Goal: Transaction & Acquisition: Book appointment/travel/reservation

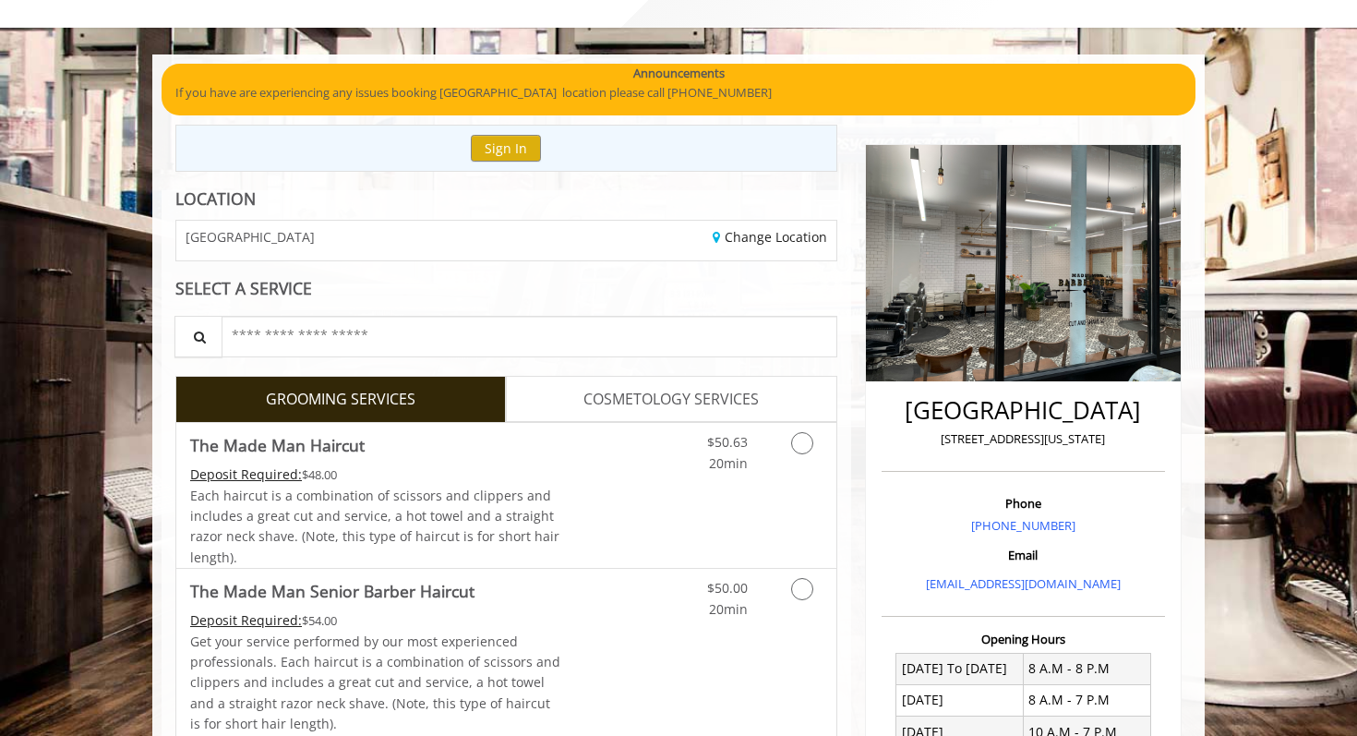
scroll to position [89, 0]
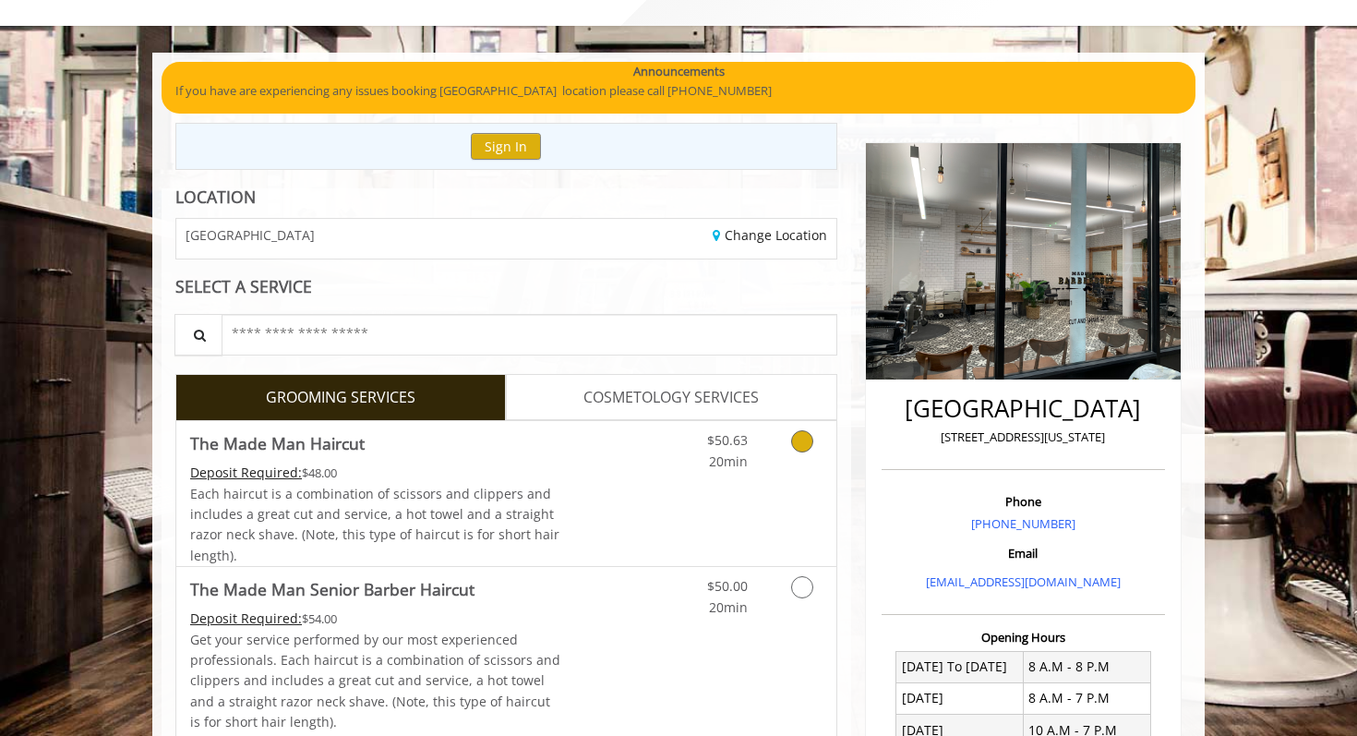
click at [797, 447] on icon "Grooming services" at bounding box center [802, 441] width 22 height 22
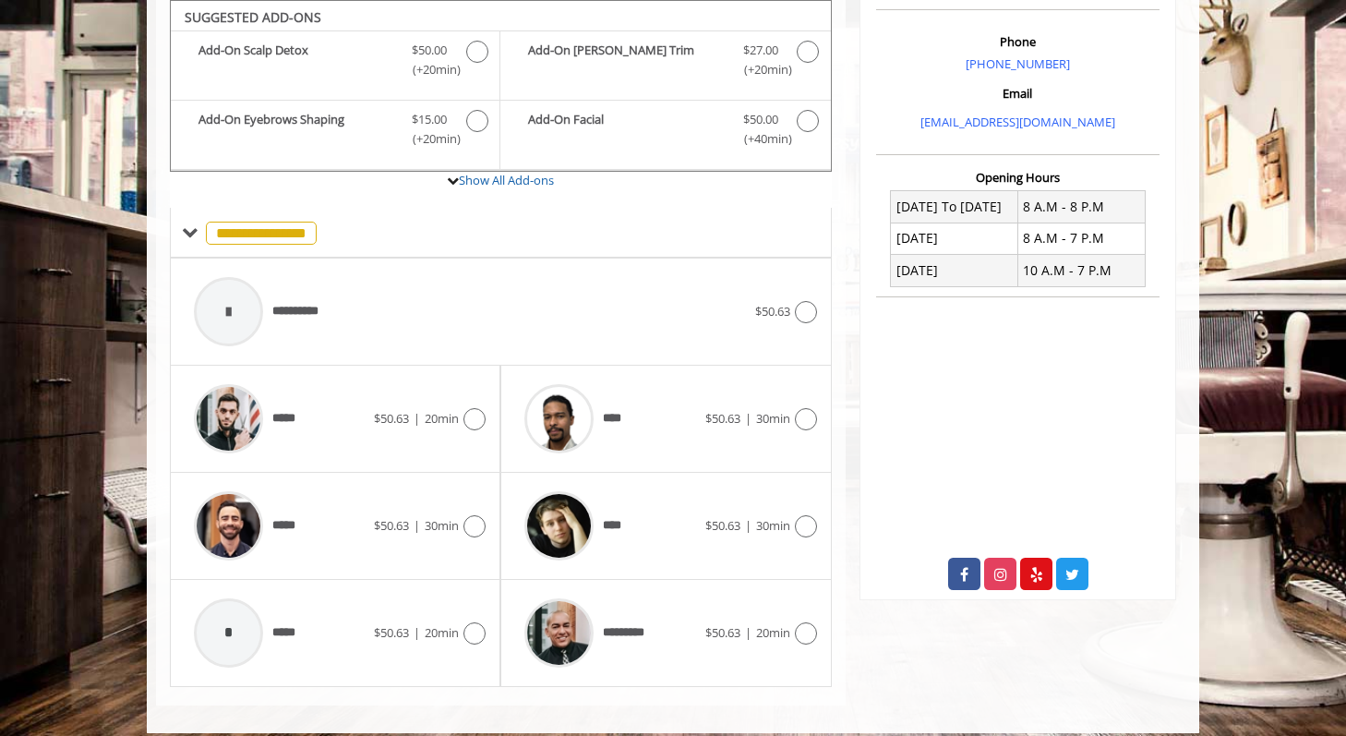
scroll to position [563, 0]
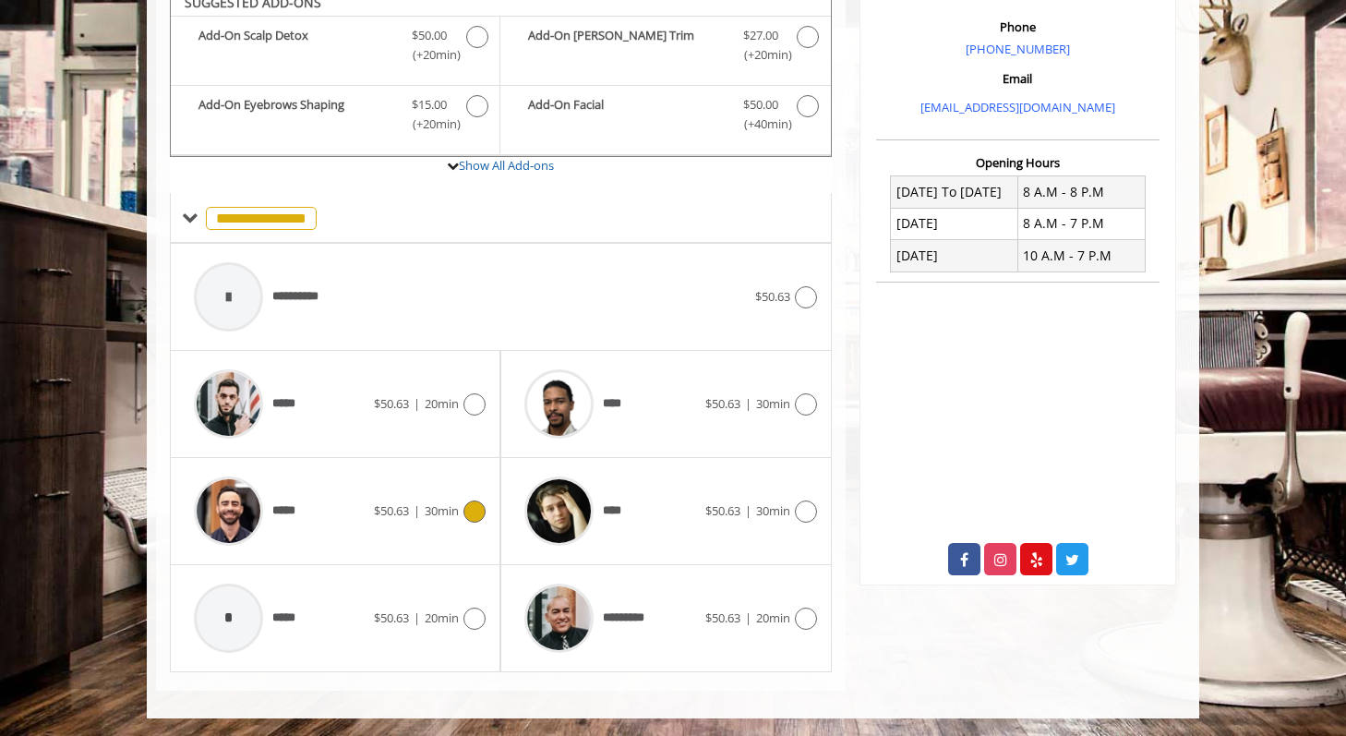
click at [468, 514] on icon at bounding box center [474, 511] width 22 height 22
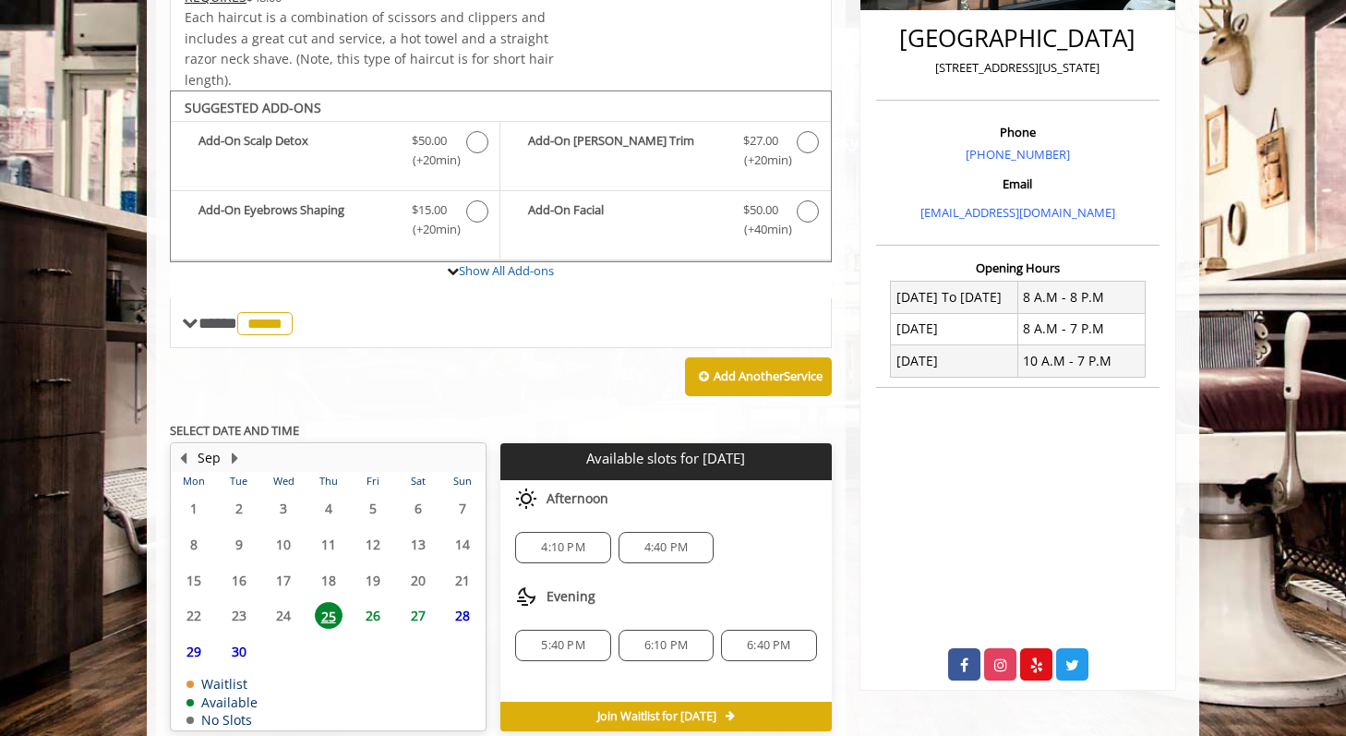
scroll to position [544, 0]
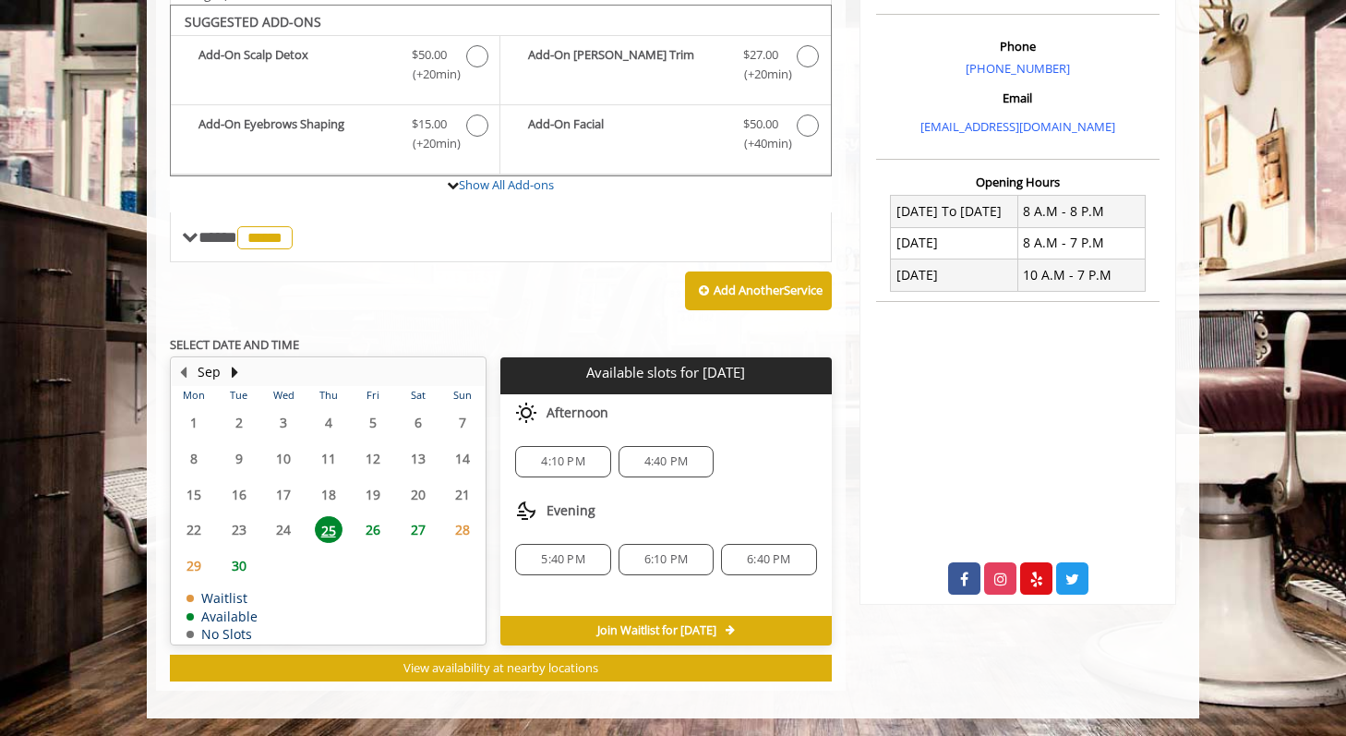
click at [379, 533] on span "26" at bounding box center [373, 529] width 28 height 27
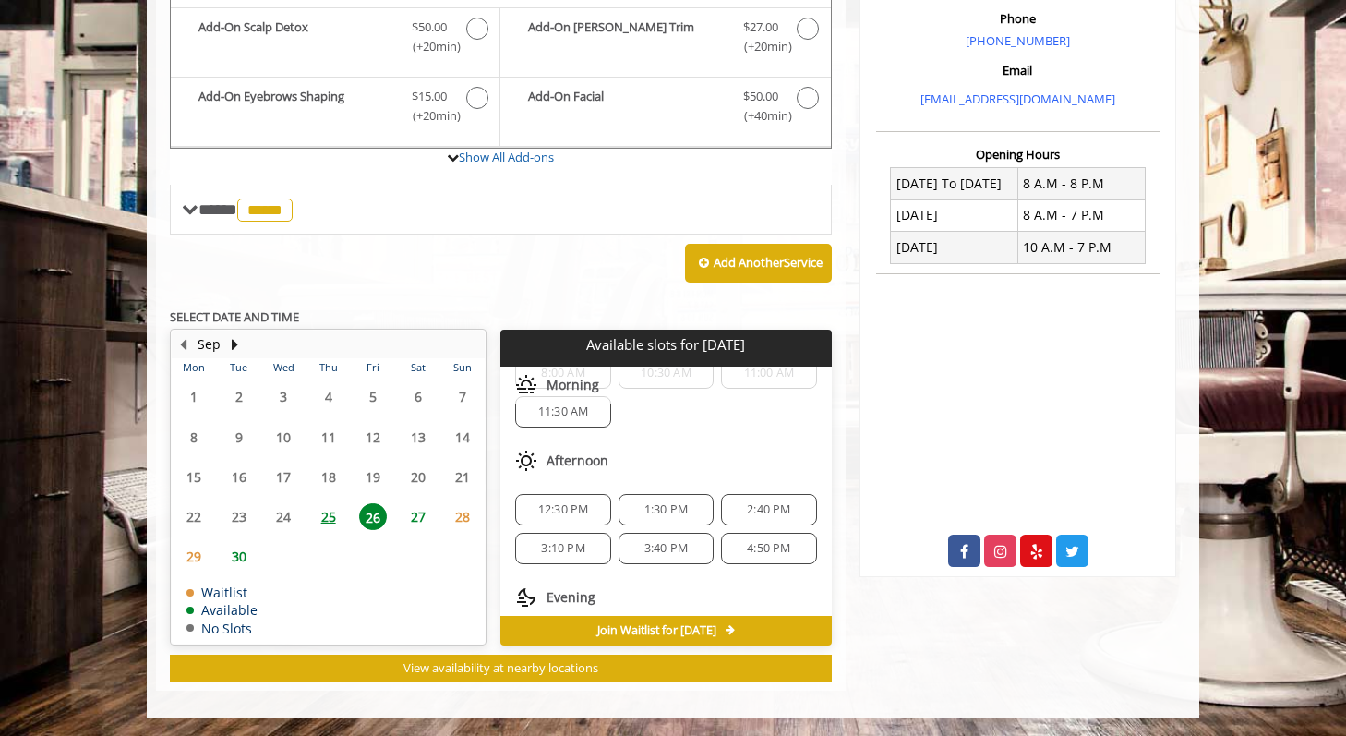
scroll to position [0, 0]
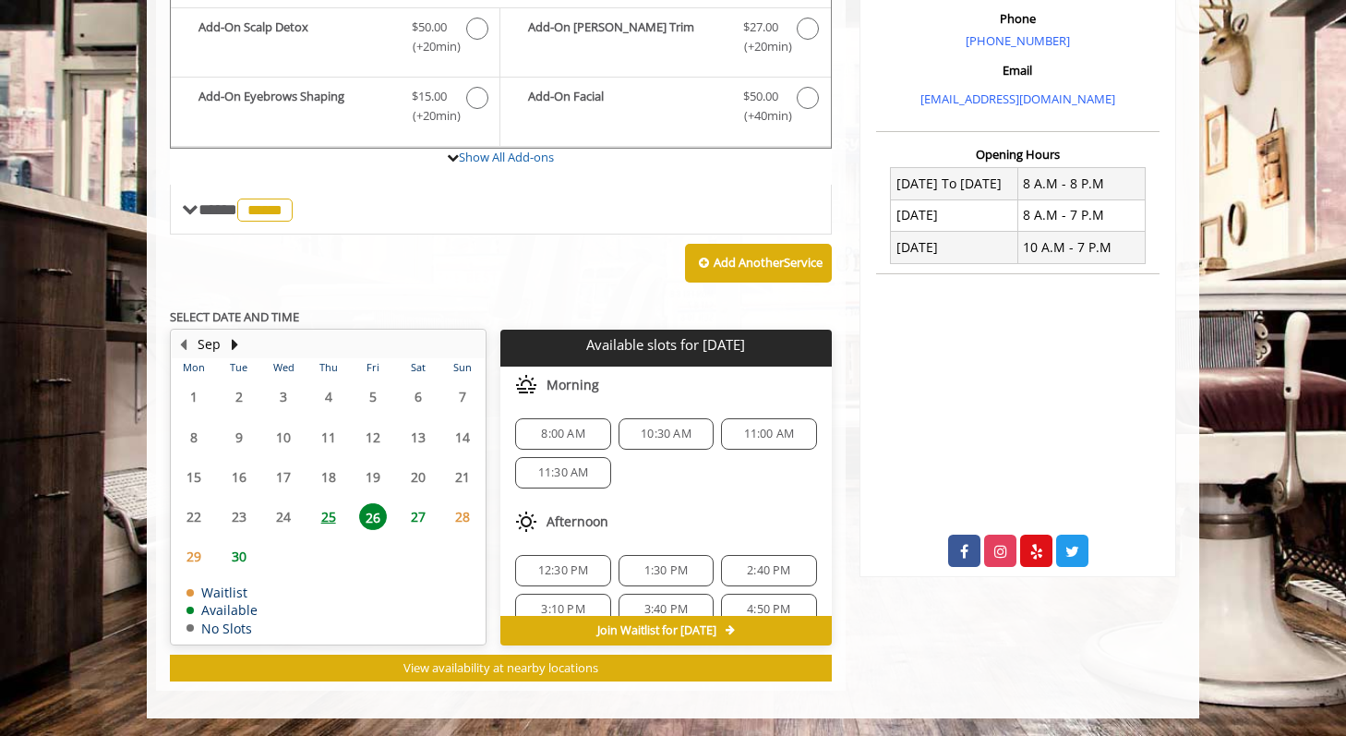
click at [654, 439] on span "10:30 AM" at bounding box center [666, 434] width 51 height 15
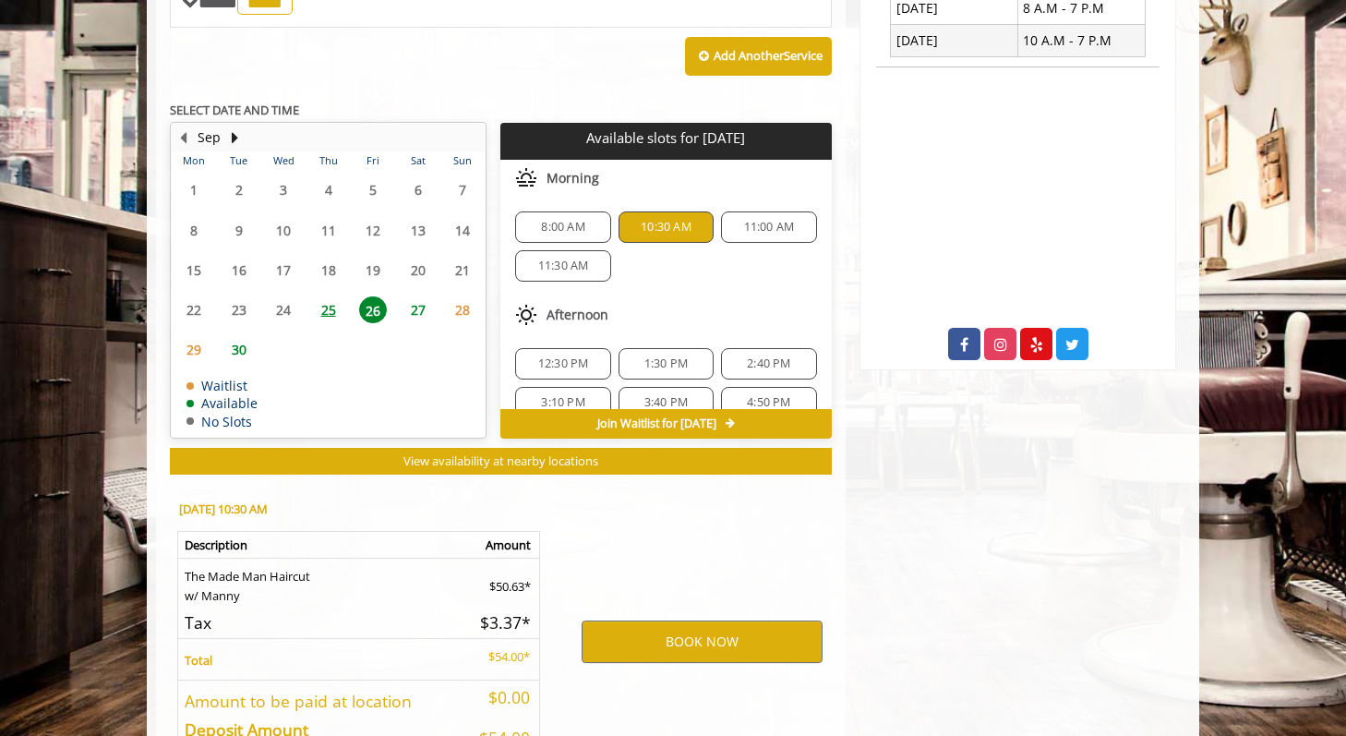
scroll to position [905, 0]
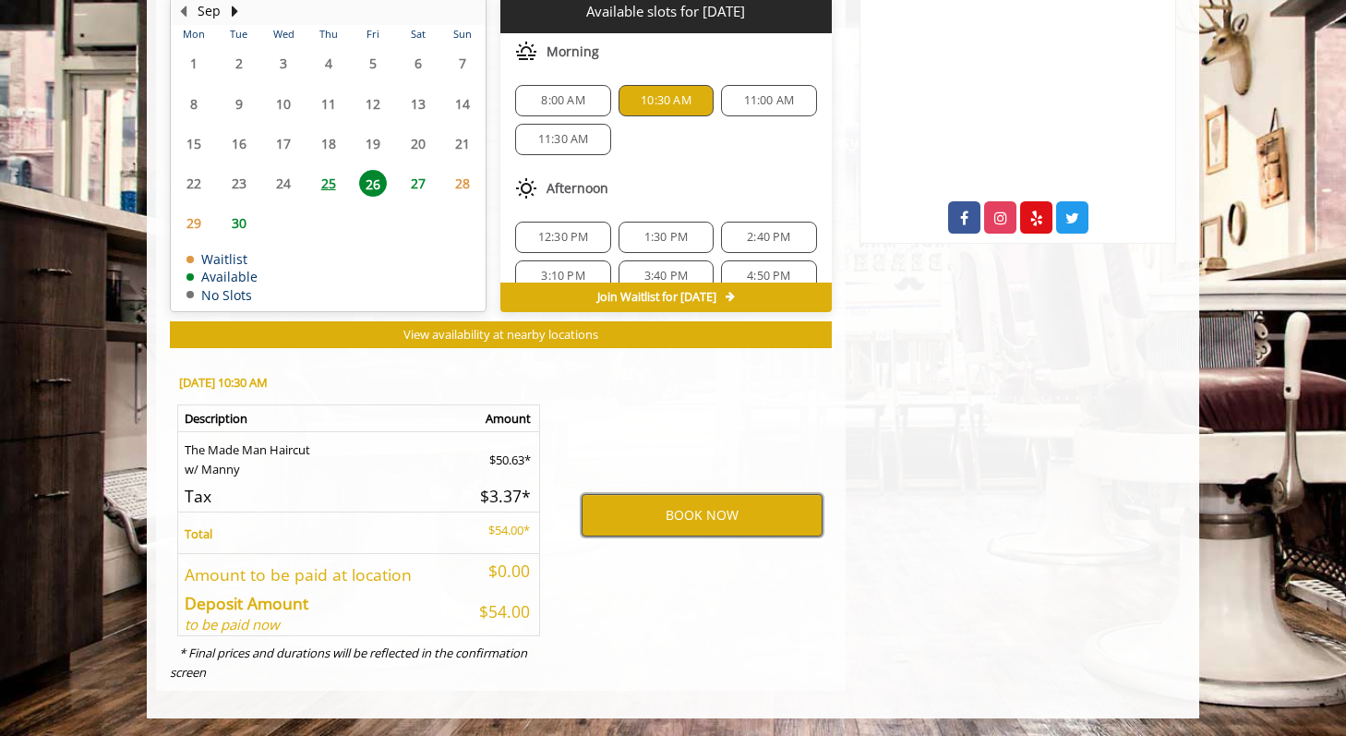
click at [690, 524] on button "BOOK NOW" at bounding box center [702, 515] width 241 height 42
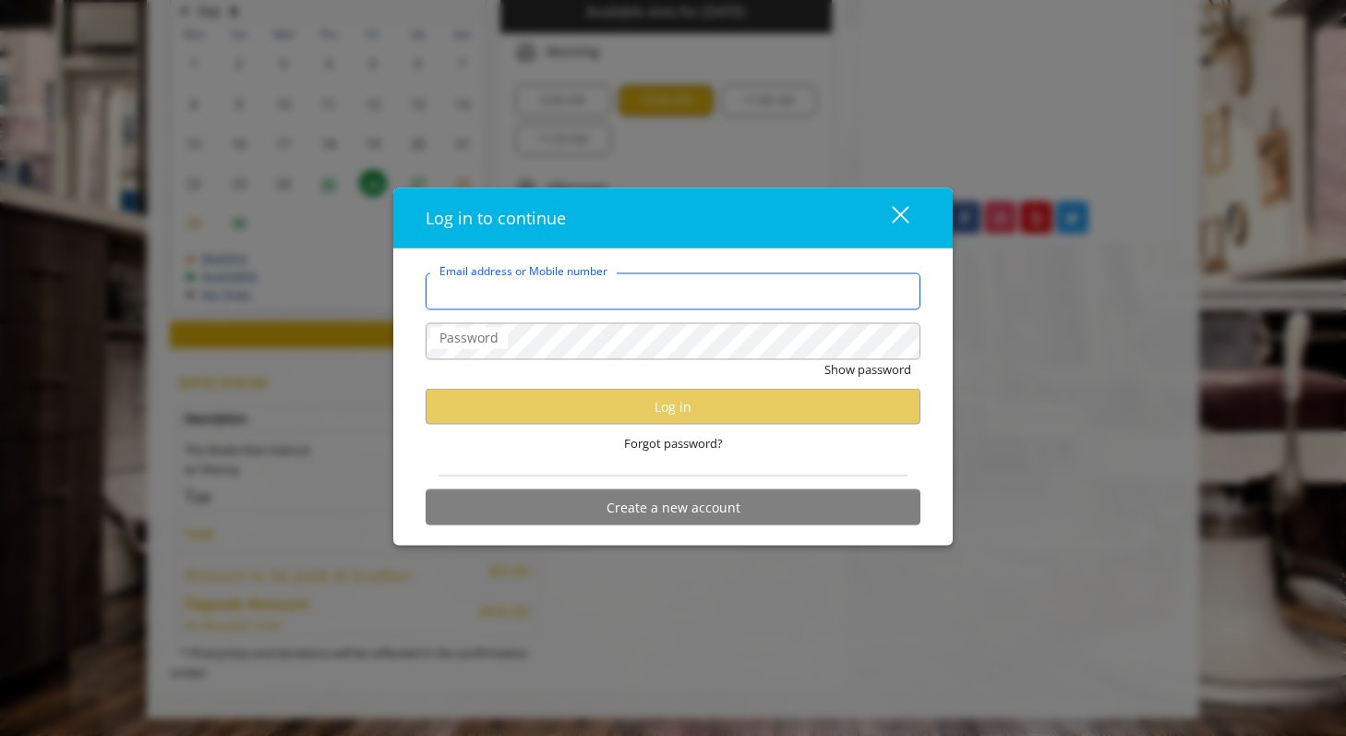
type input "**********"
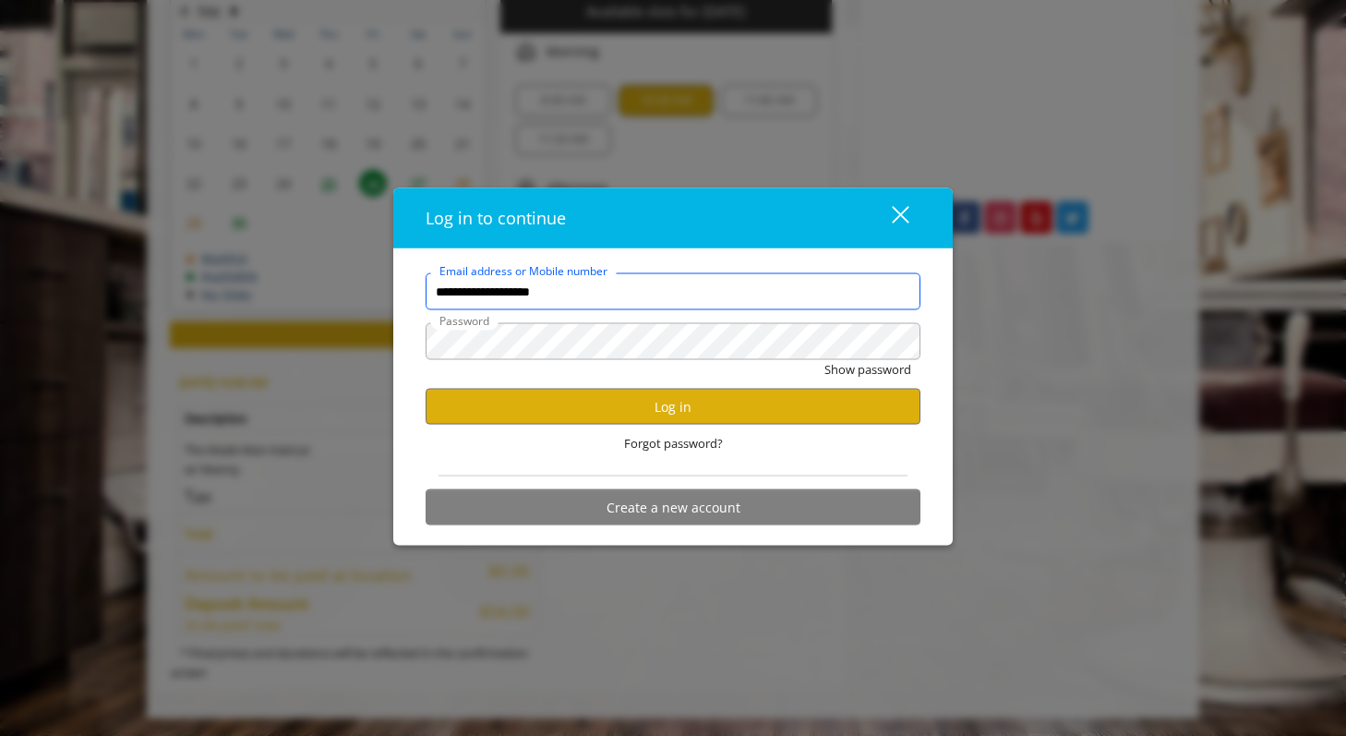
scroll to position [0, 0]
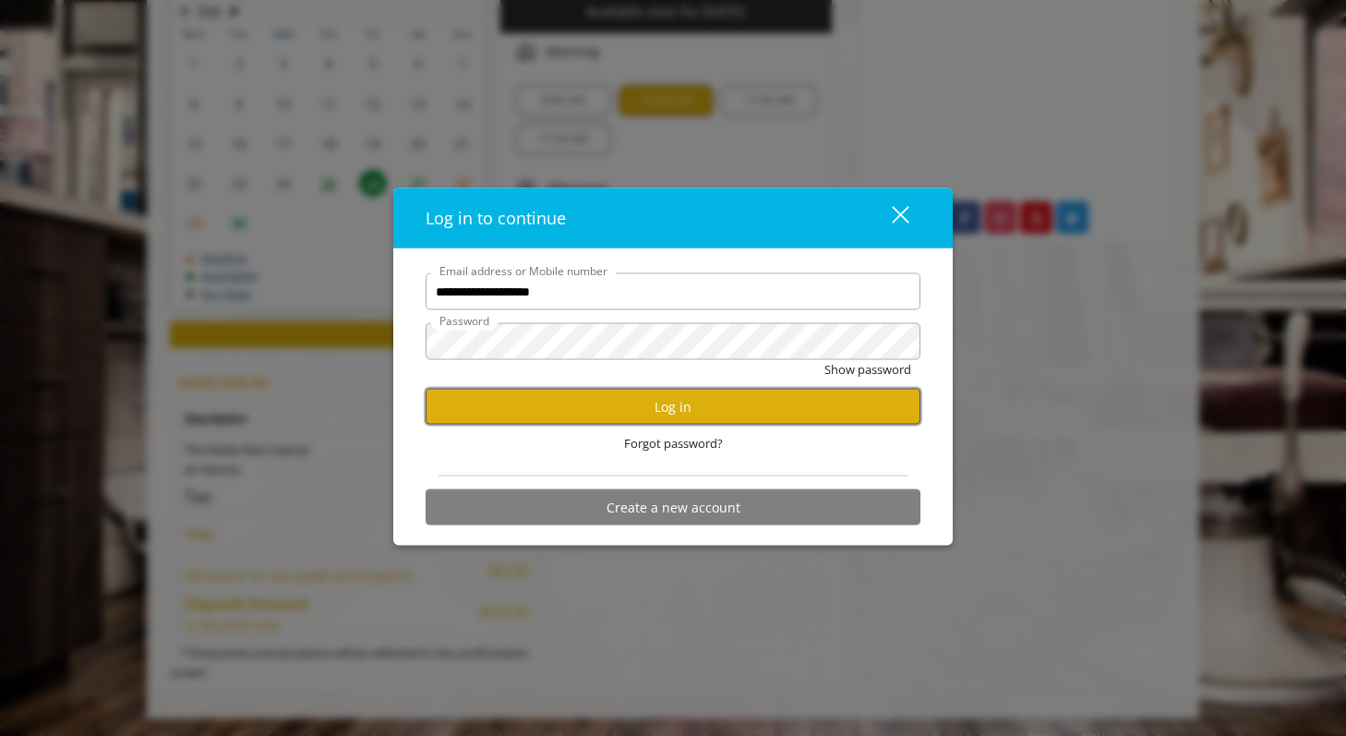
click at [630, 397] on button "Log in" at bounding box center [673, 407] width 495 height 36
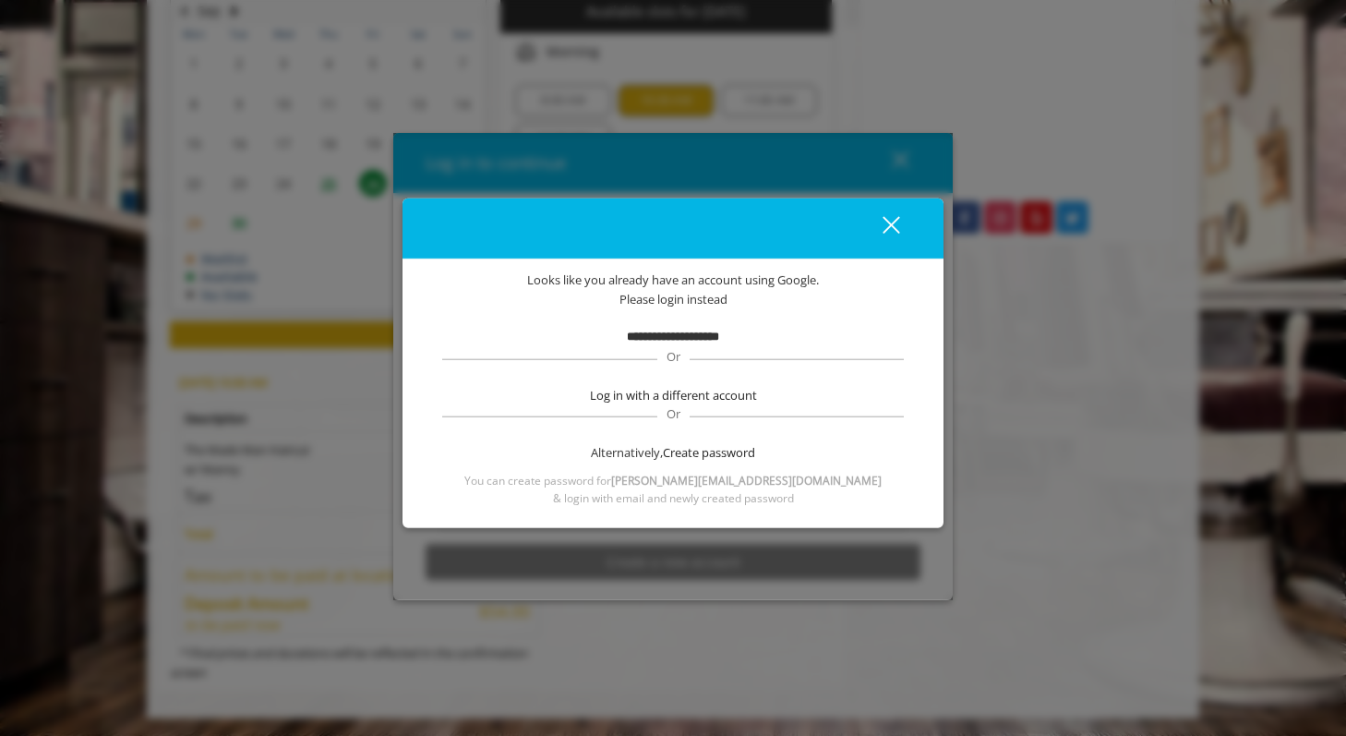
click at [890, 221] on div "close" at bounding box center [879, 228] width 37 height 28
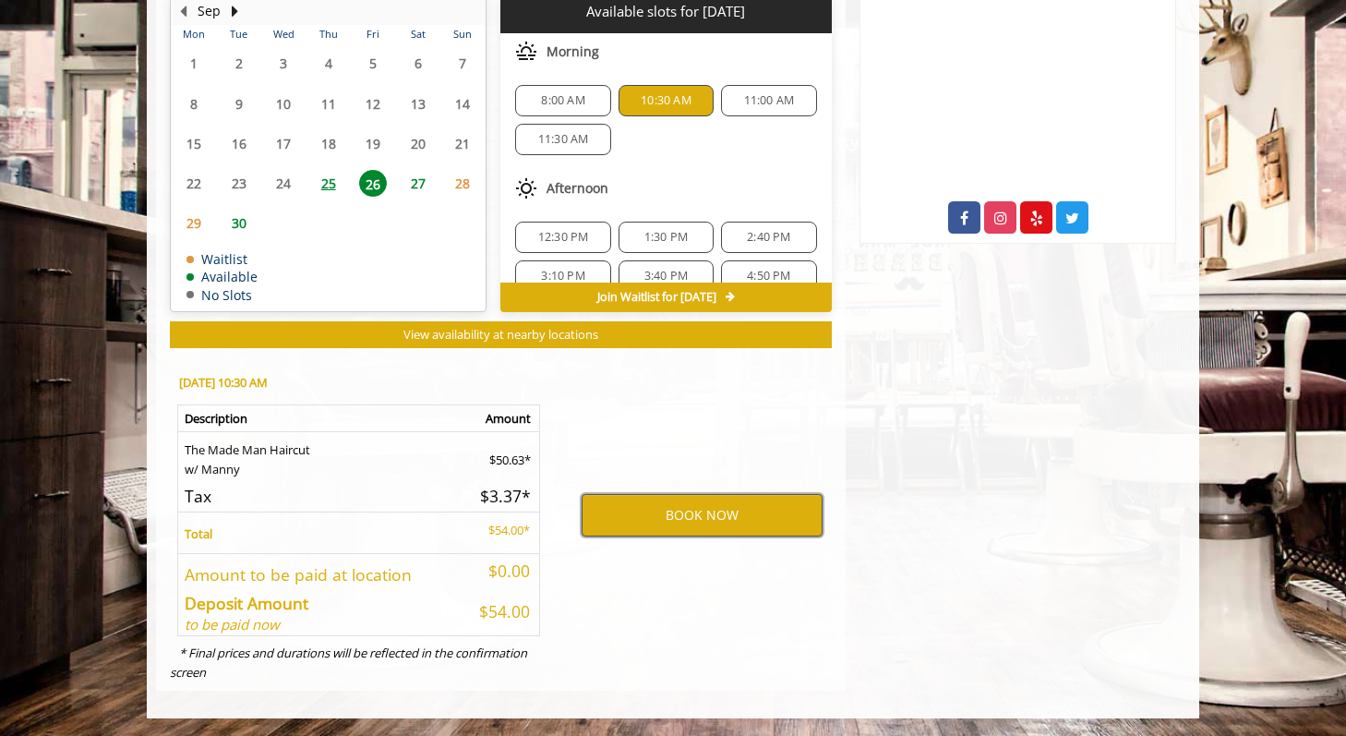
click at [656, 511] on button "BOOK NOW" at bounding box center [702, 515] width 241 height 42
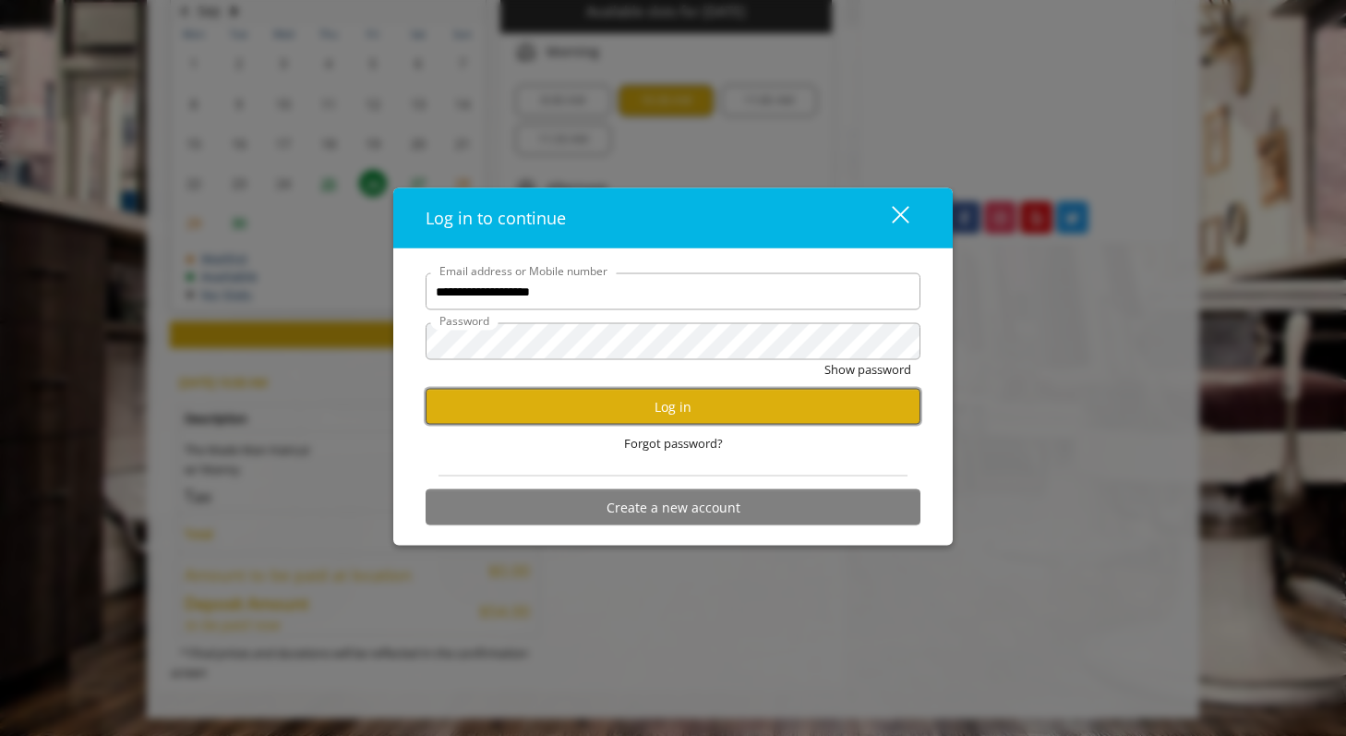
click at [647, 417] on button "Log in" at bounding box center [673, 407] width 495 height 36
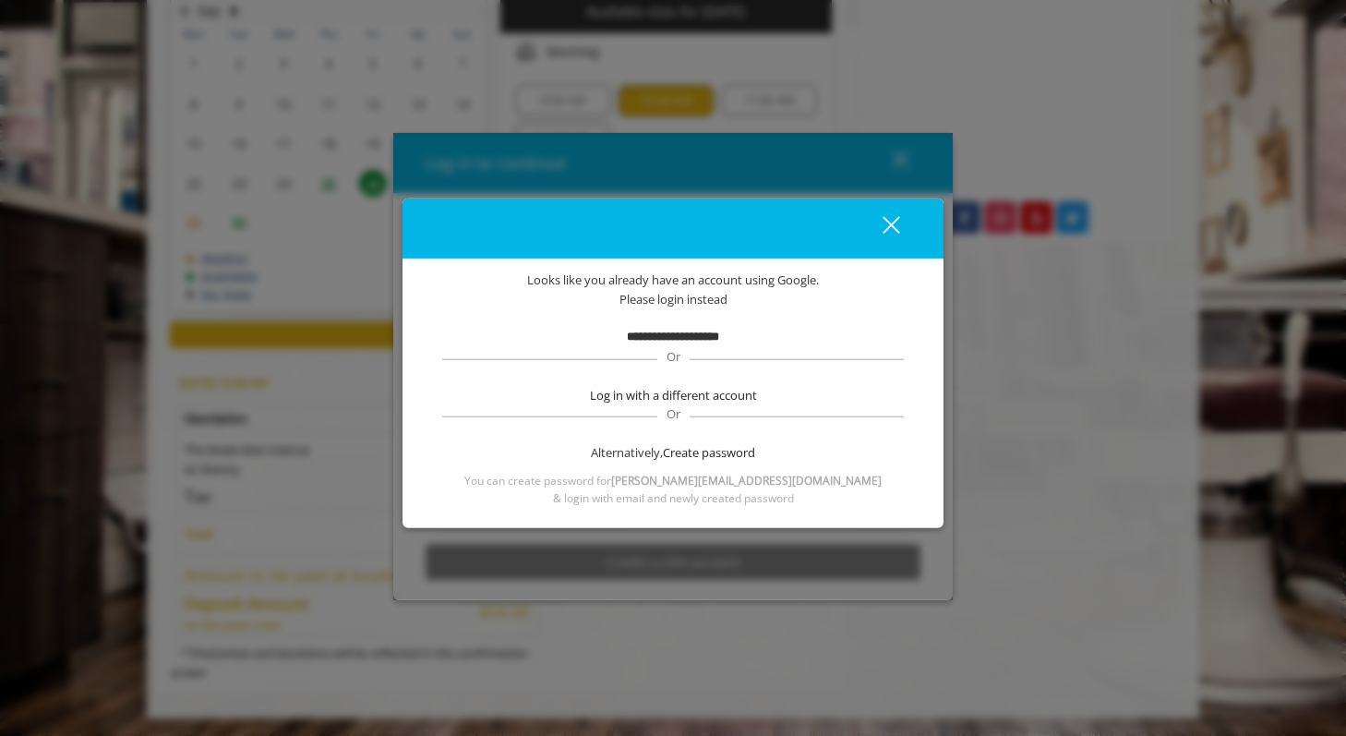
click at [896, 221] on div "close" at bounding box center [879, 228] width 37 height 28
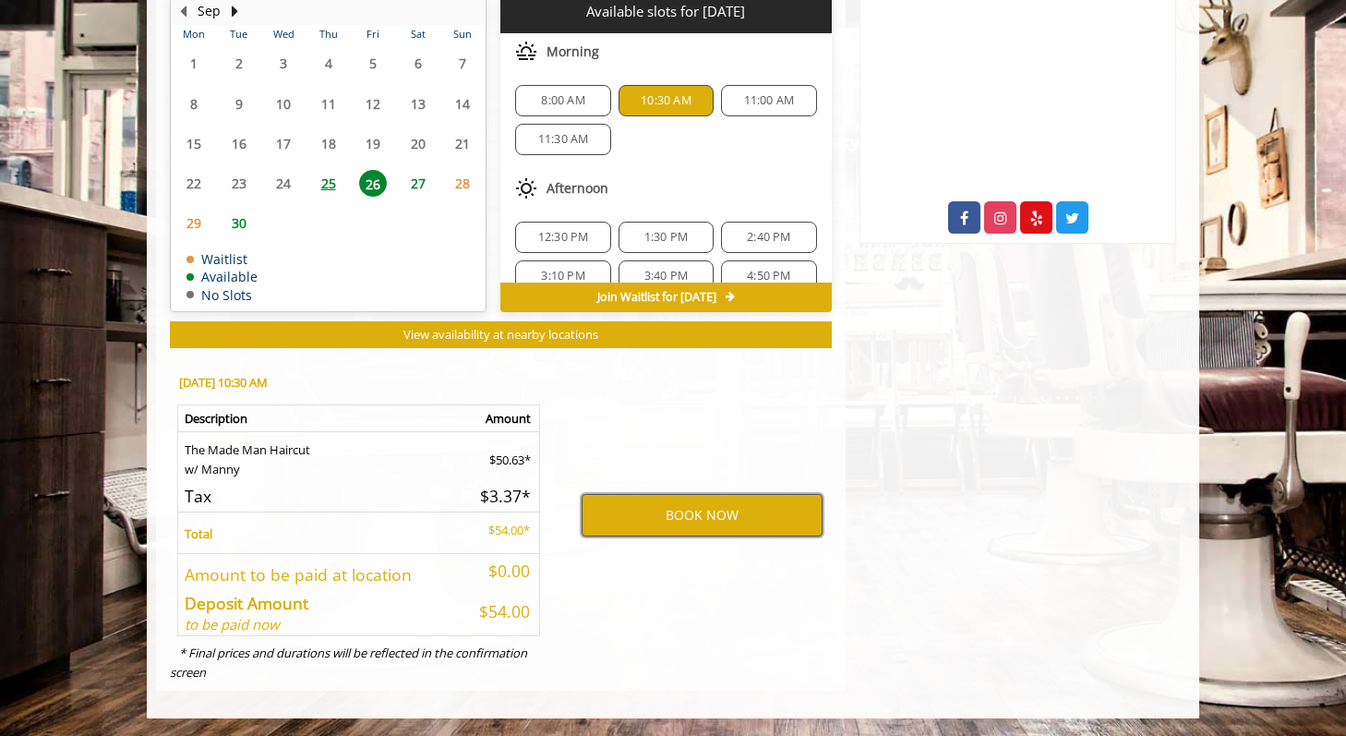
click at [676, 519] on button "BOOK NOW" at bounding box center [702, 515] width 241 height 42
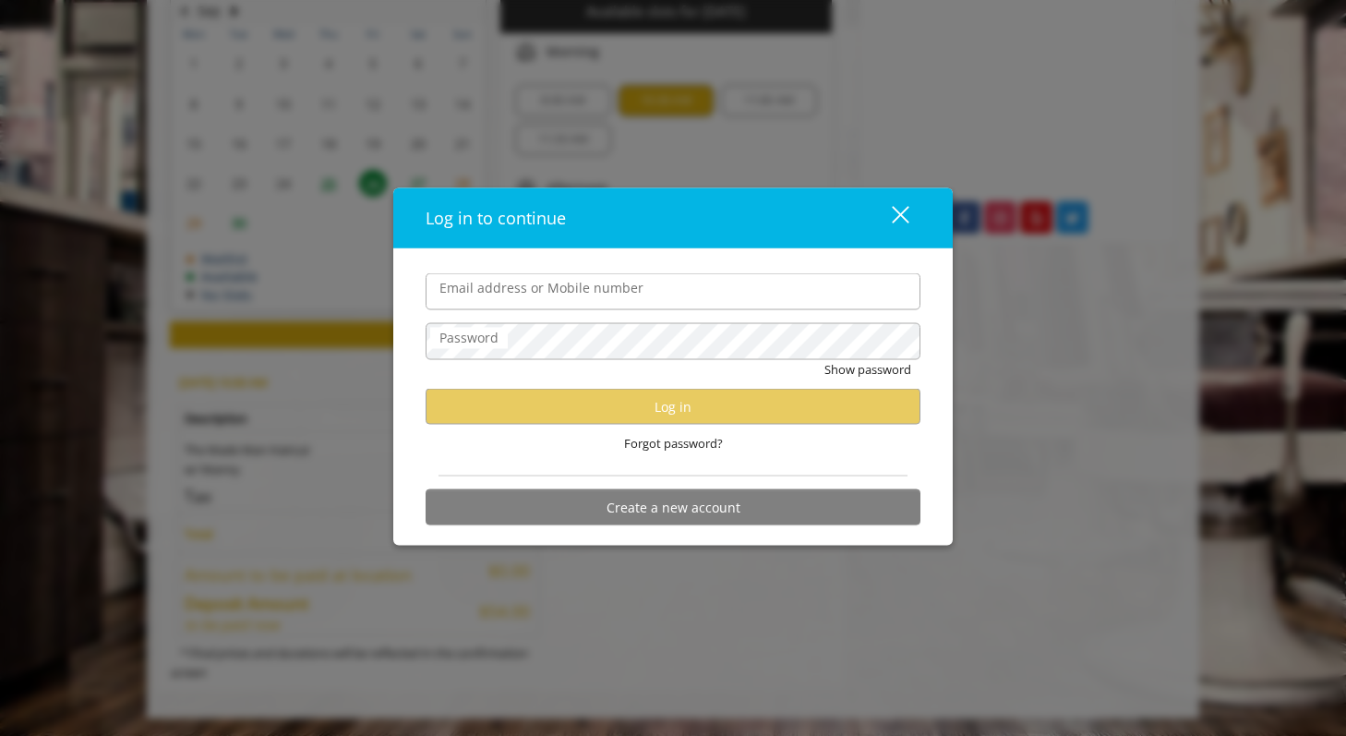
click at [470, 451] on div "Forgot password?" at bounding box center [673, 444] width 495 height 38
click at [523, 447] on div "Forgot password?" at bounding box center [673, 444] width 495 height 38
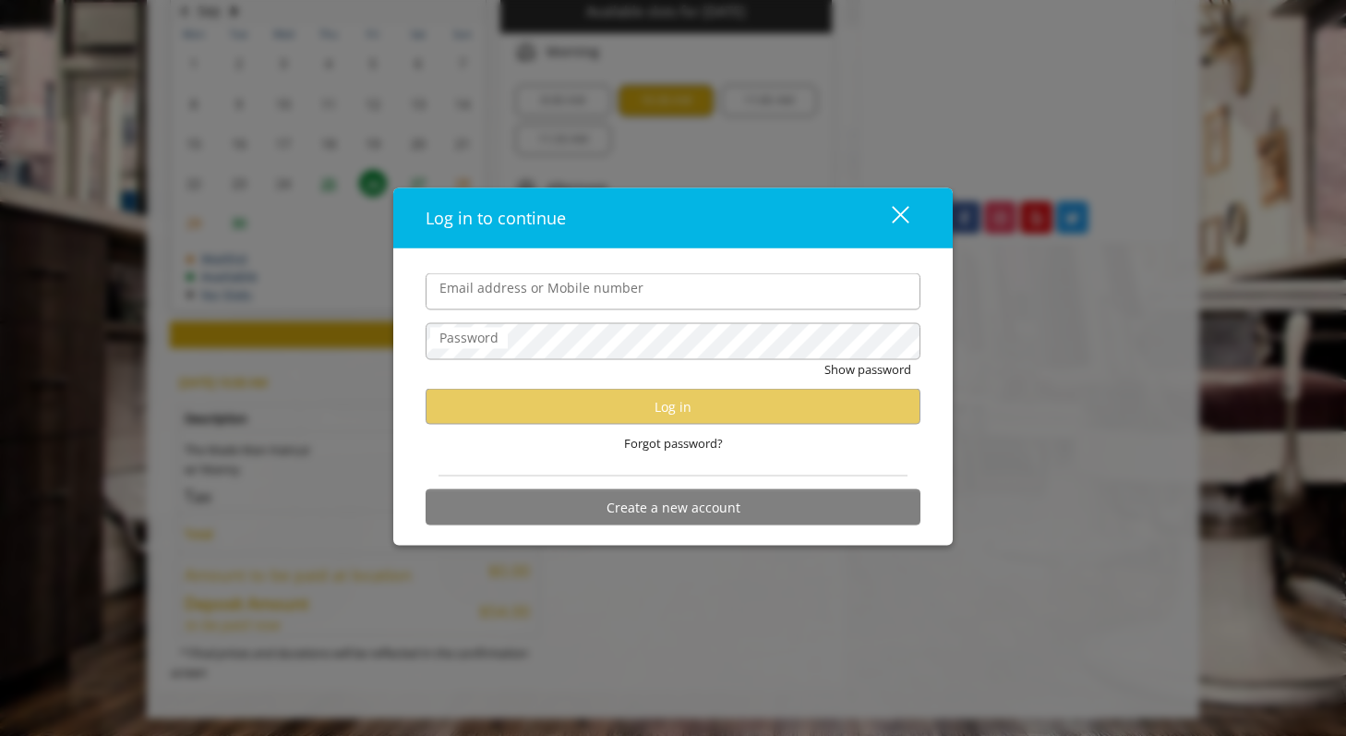
click at [598, 292] on label "Email address or Mobile number" at bounding box center [541, 288] width 223 height 20
click at [598, 292] on input "Email address or Mobile number" at bounding box center [673, 291] width 495 height 37
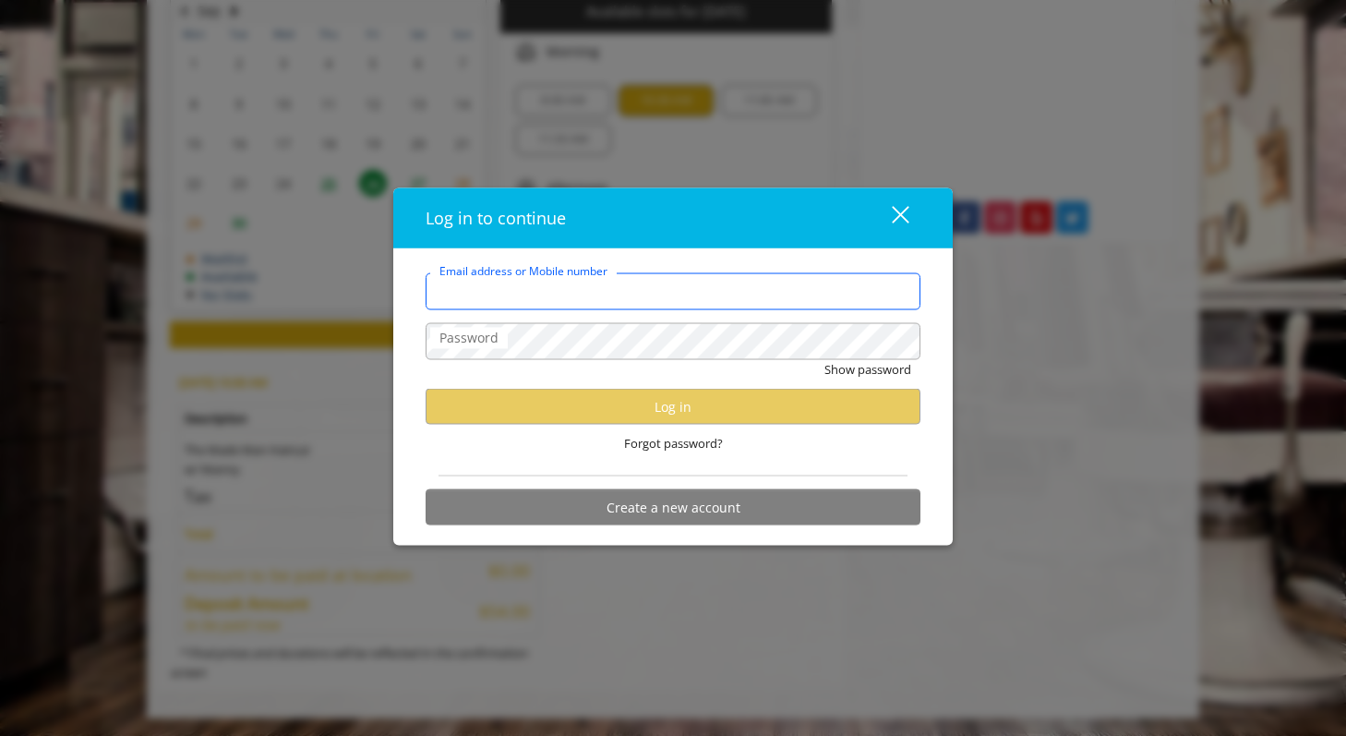
click at [598, 292] on input "Email address or Mobile number" at bounding box center [673, 291] width 495 height 37
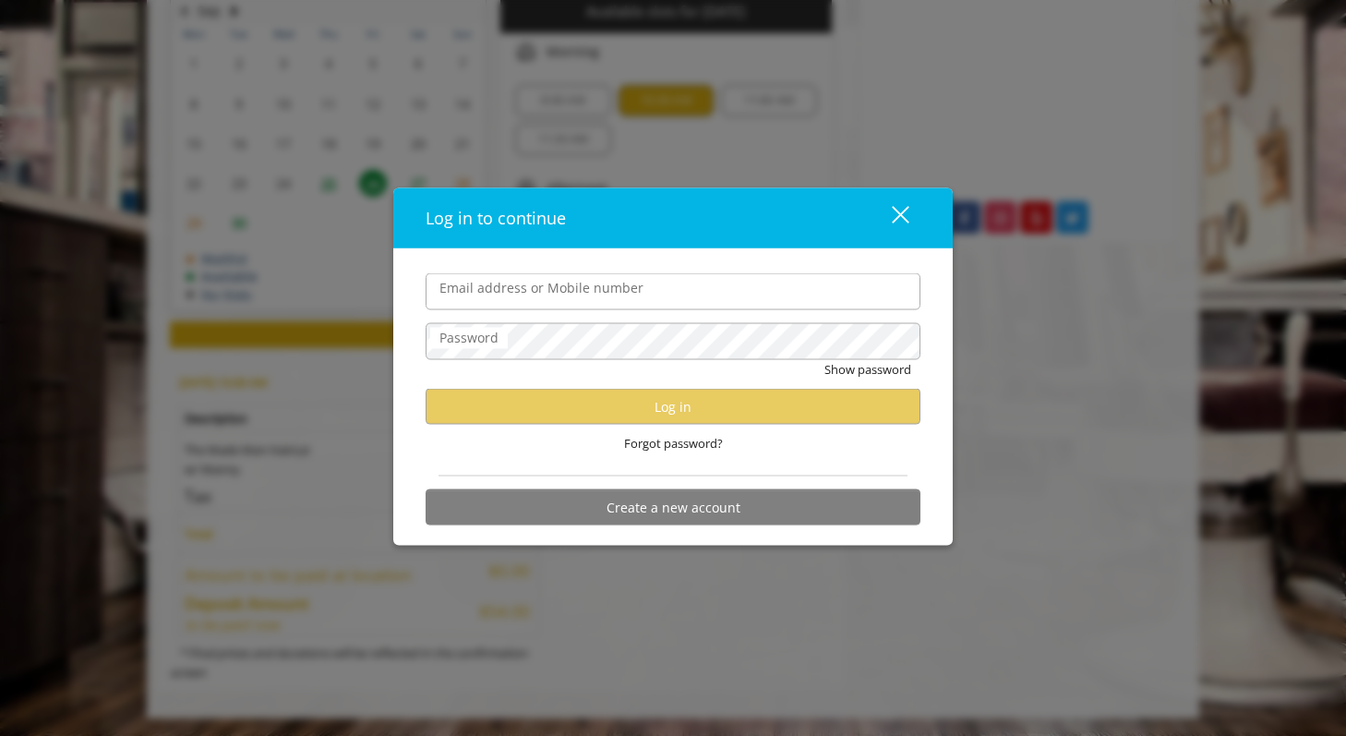
click at [778, 453] on div "Forgot password?" at bounding box center [673, 444] width 495 height 38
click at [583, 287] on label "Email address or Mobile number" at bounding box center [541, 288] width 223 height 20
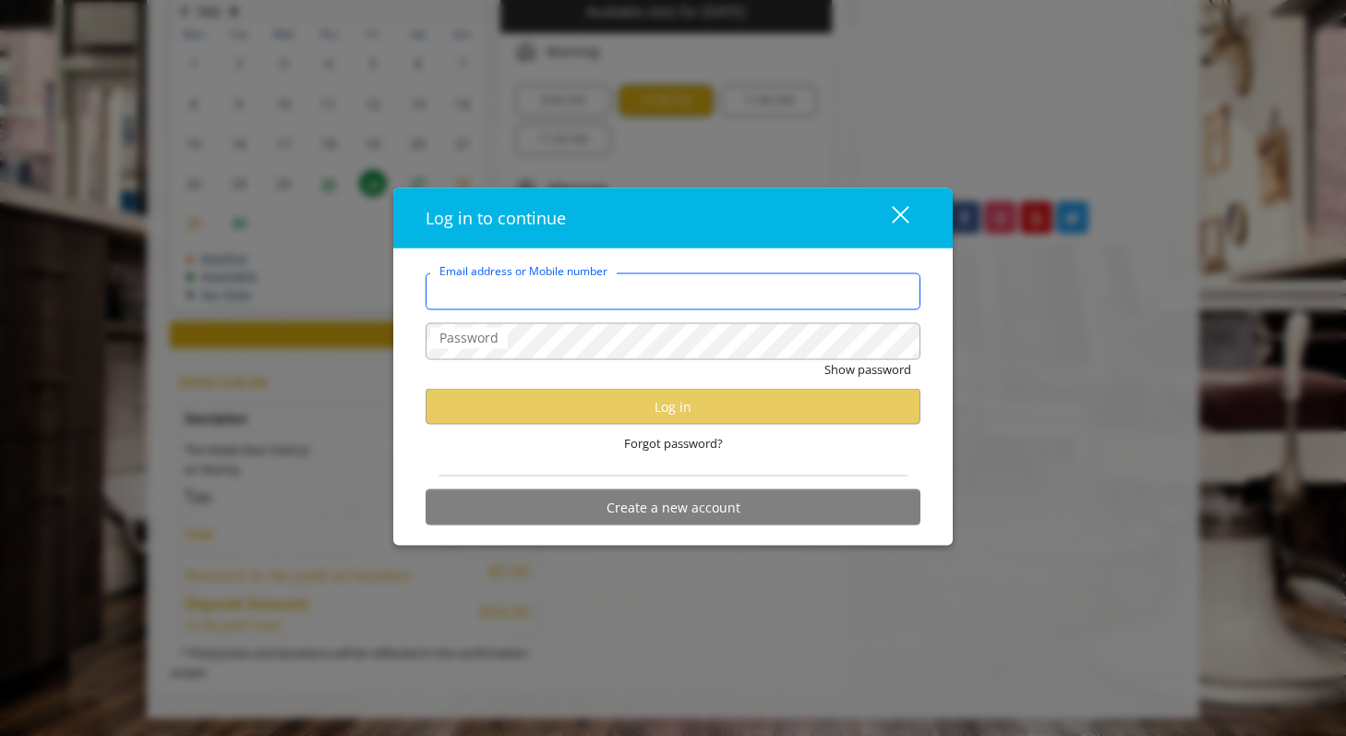
click at [583, 287] on input "Email address or Mobile number" at bounding box center [673, 291] width 495 height 37
click at [580, 295] on input "Email address or Mobile number" at bounding box center [673, 291] width 495 height 37
type input "**********"
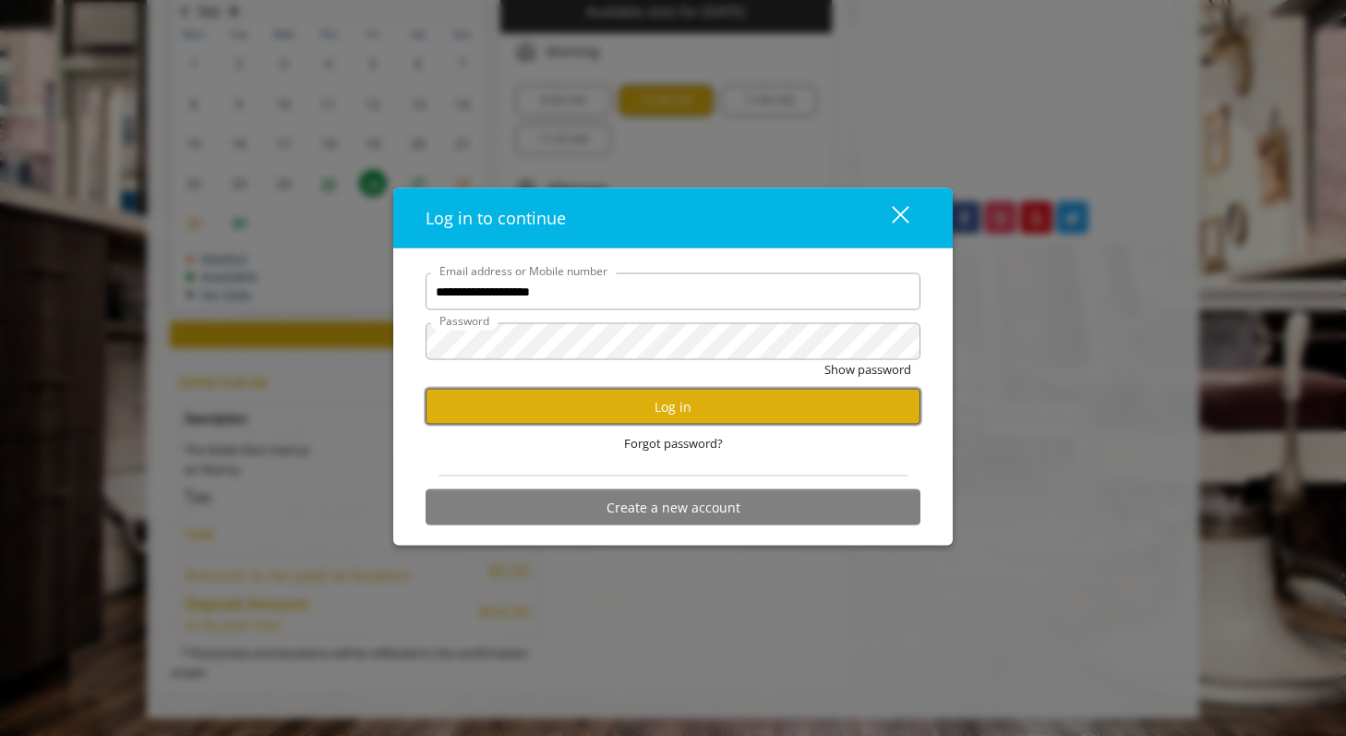
click at [582, 415] on button "Log in" at bounding box center [673, 407] width 495 height 36
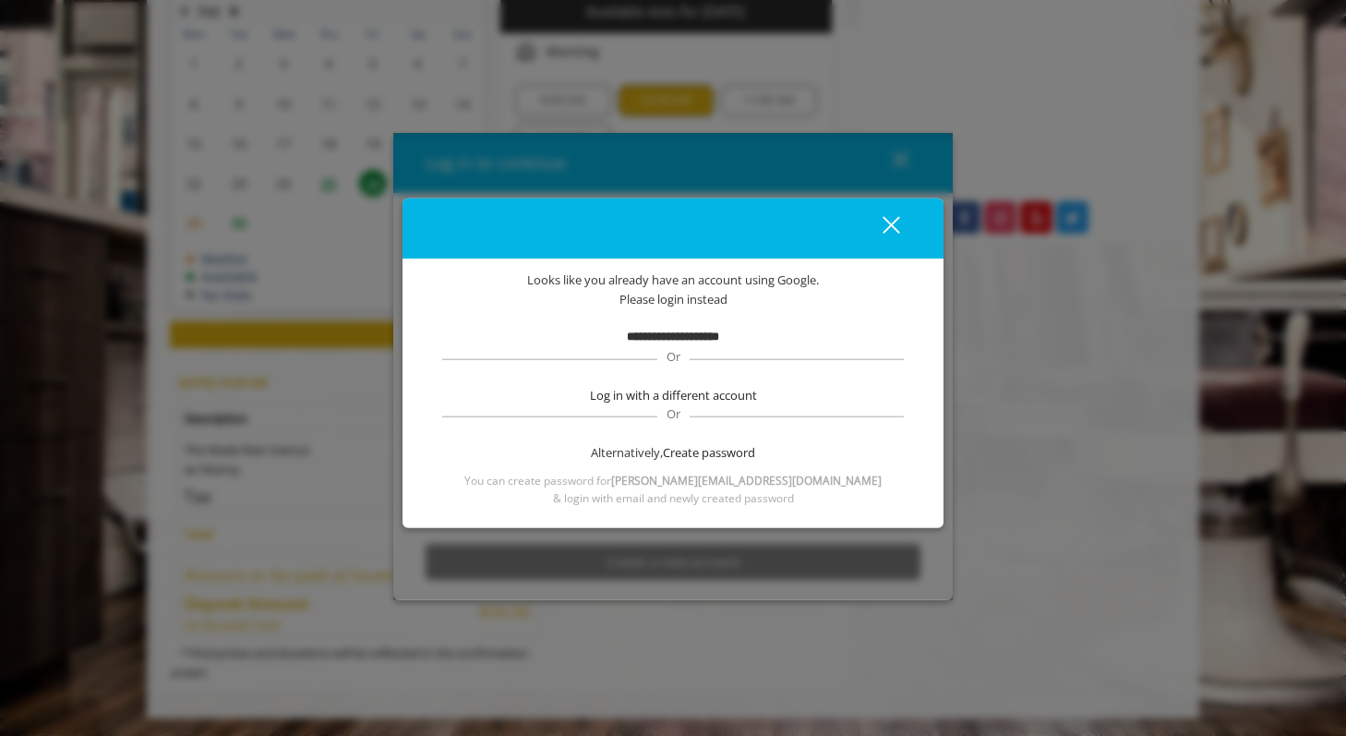
click at [630, 446] on div "Alternatively, Create password" at bounding box center [672, 452] width 467 height 19
click at [632, 451] on div "Alternatively, Create password" at bounding box center [672, 452] width 467 height 19
click at [666, 451] on span "Create password" at bounding box center [709, 452] width 92 height 19
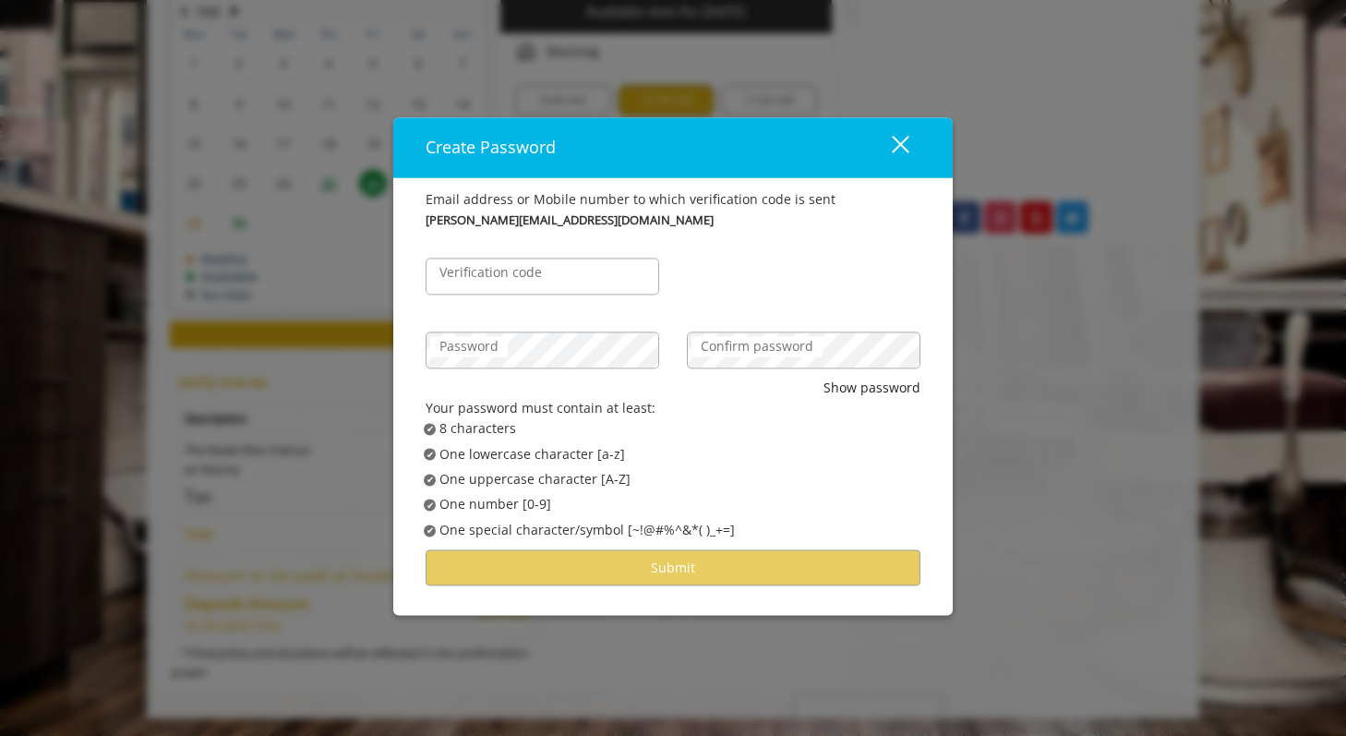
click at [547, 304] on div "Password" at bounding box center [542, 341] width 261 height 74
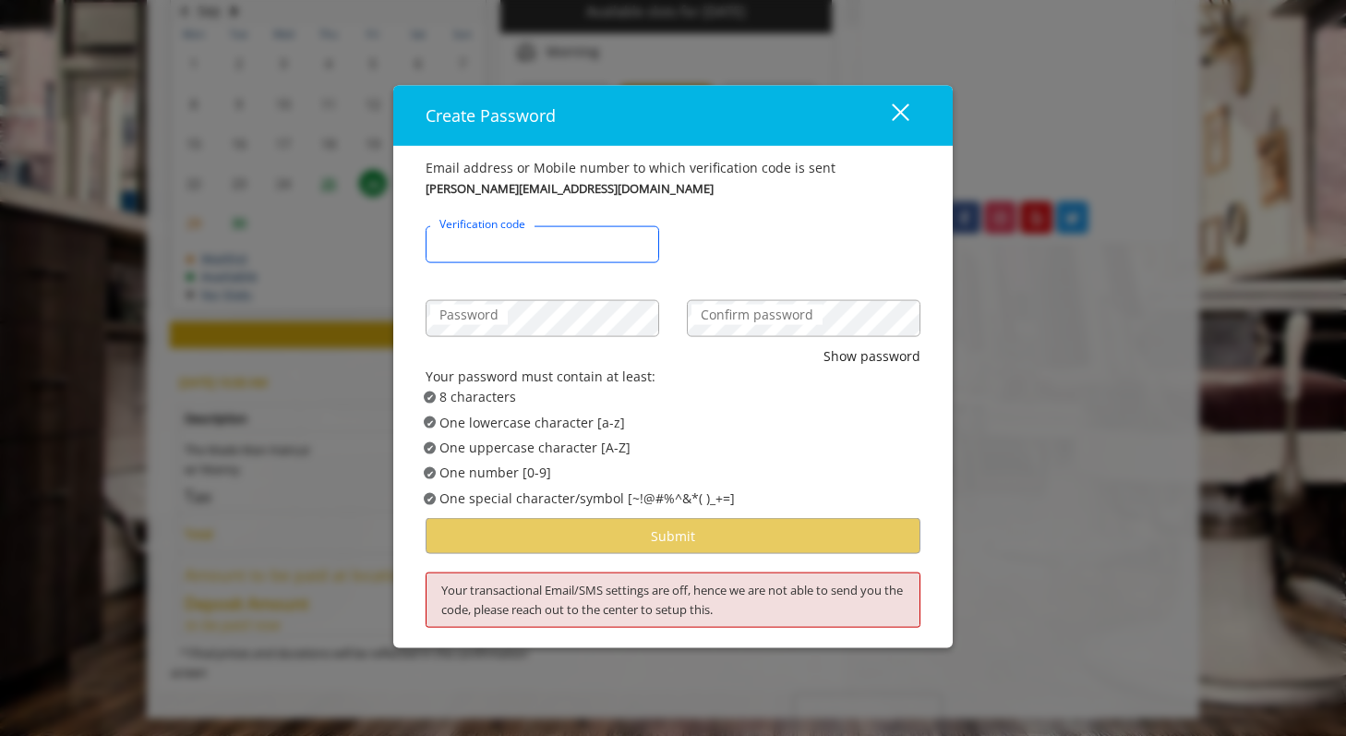
click at [533, 252] on input "Verification code" at bounding box center [543, 243] width 234 height 37
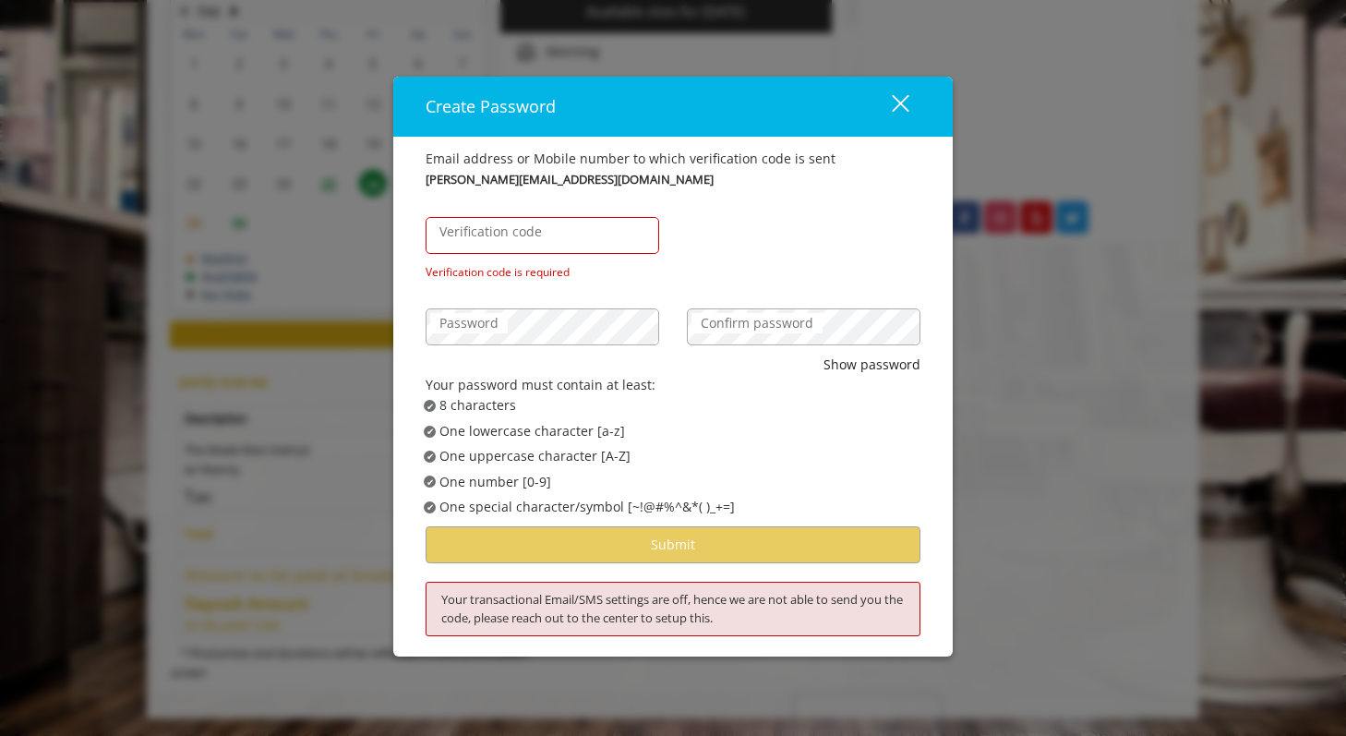
click at [898, 104] on div "close dialog" at bounding box center [901, 103] width 18 height 18
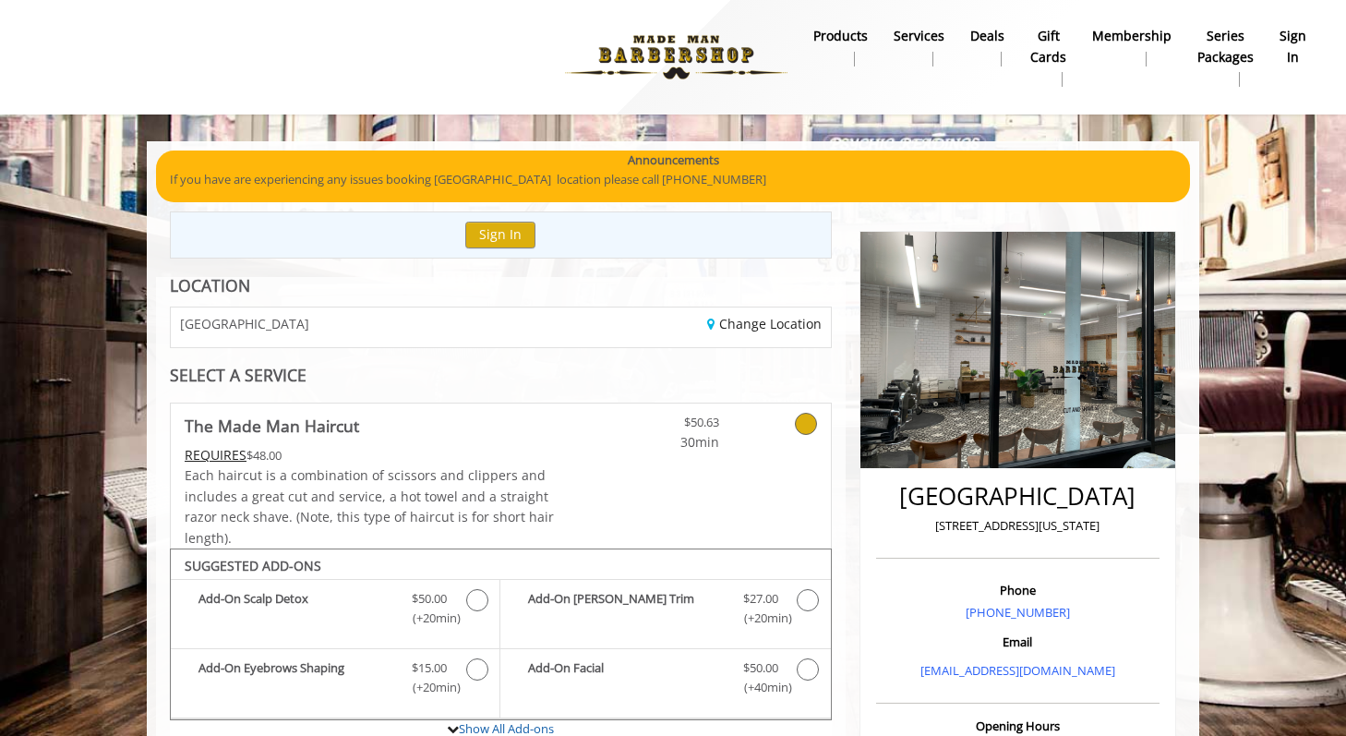
click at [1300, 51] on b "sign in" at bounding box center [1293, 47] width 27 height 42
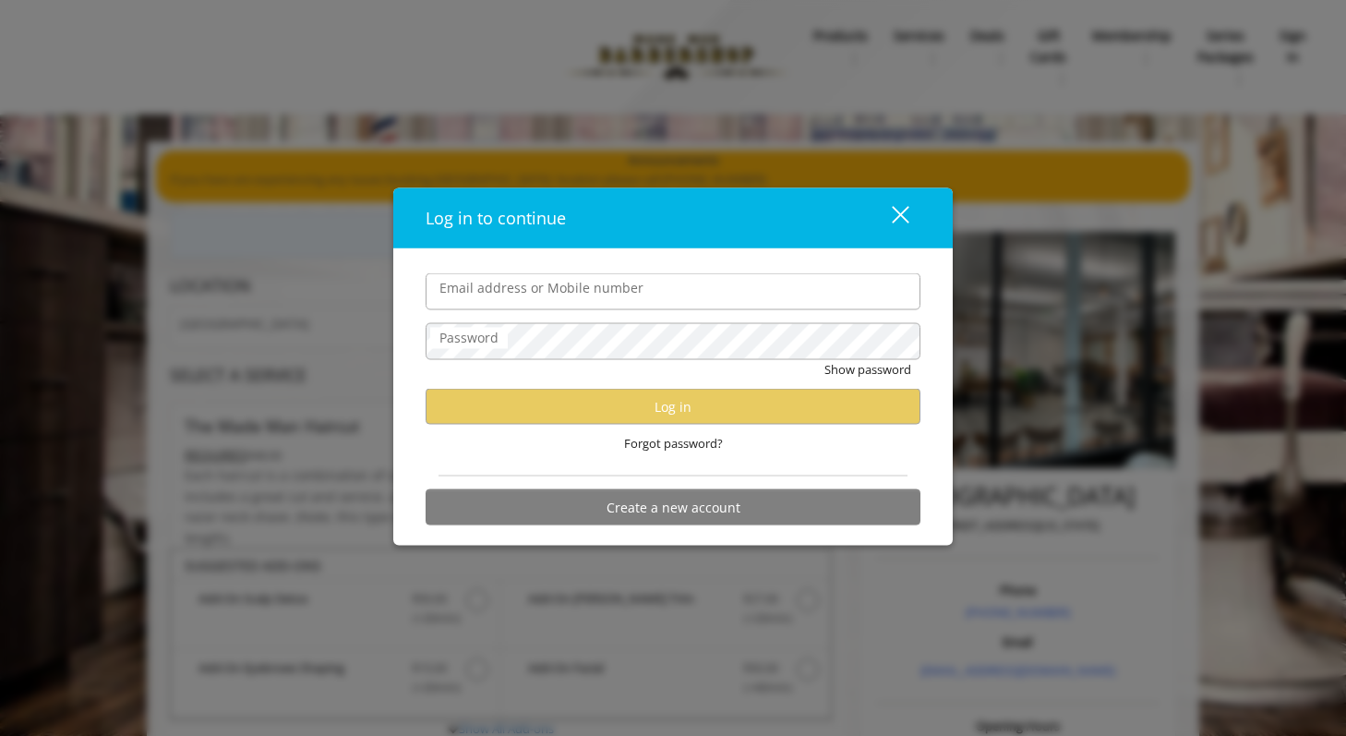
click at [787, 376] on div "Show password" at bounding box center [673, 374] width 495 height 29
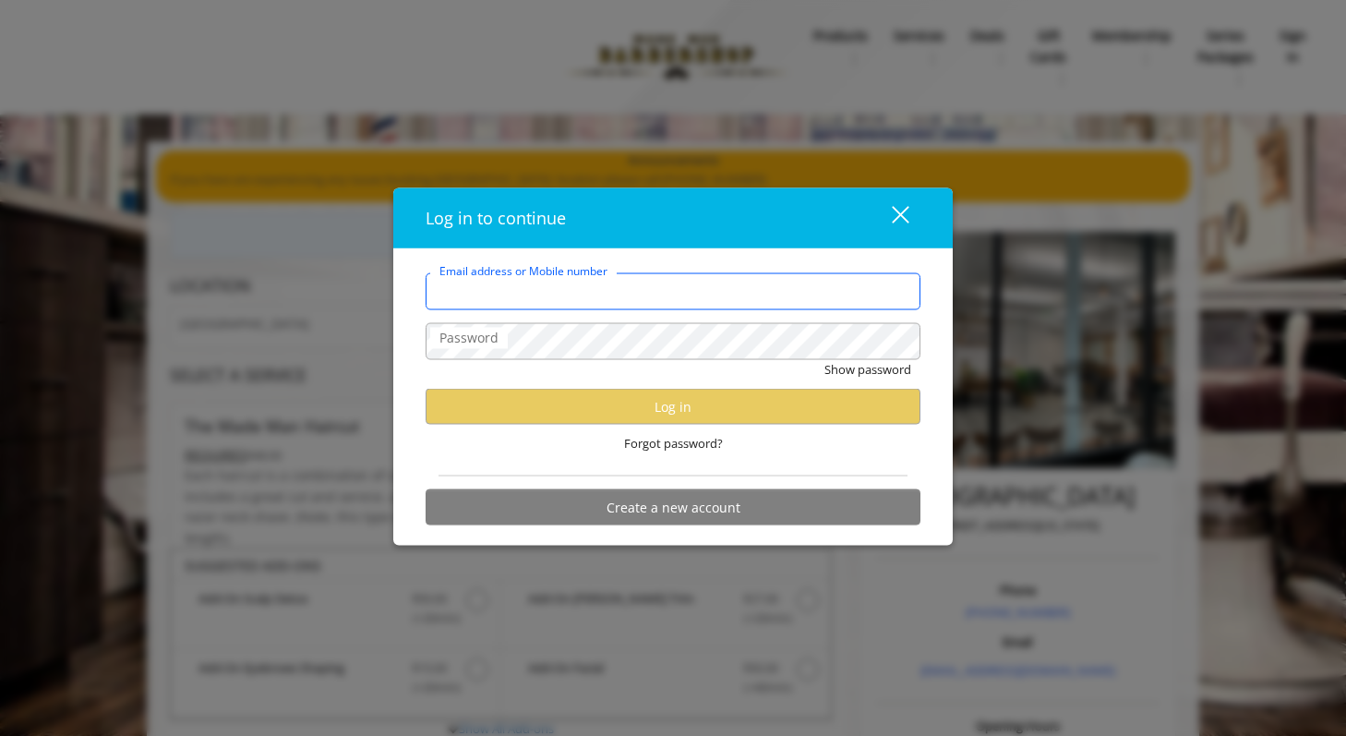
click at [573, 306] on input "Email address or Mobile number" at bounding box center [673, 291] width 495 height 37
type input "**********"
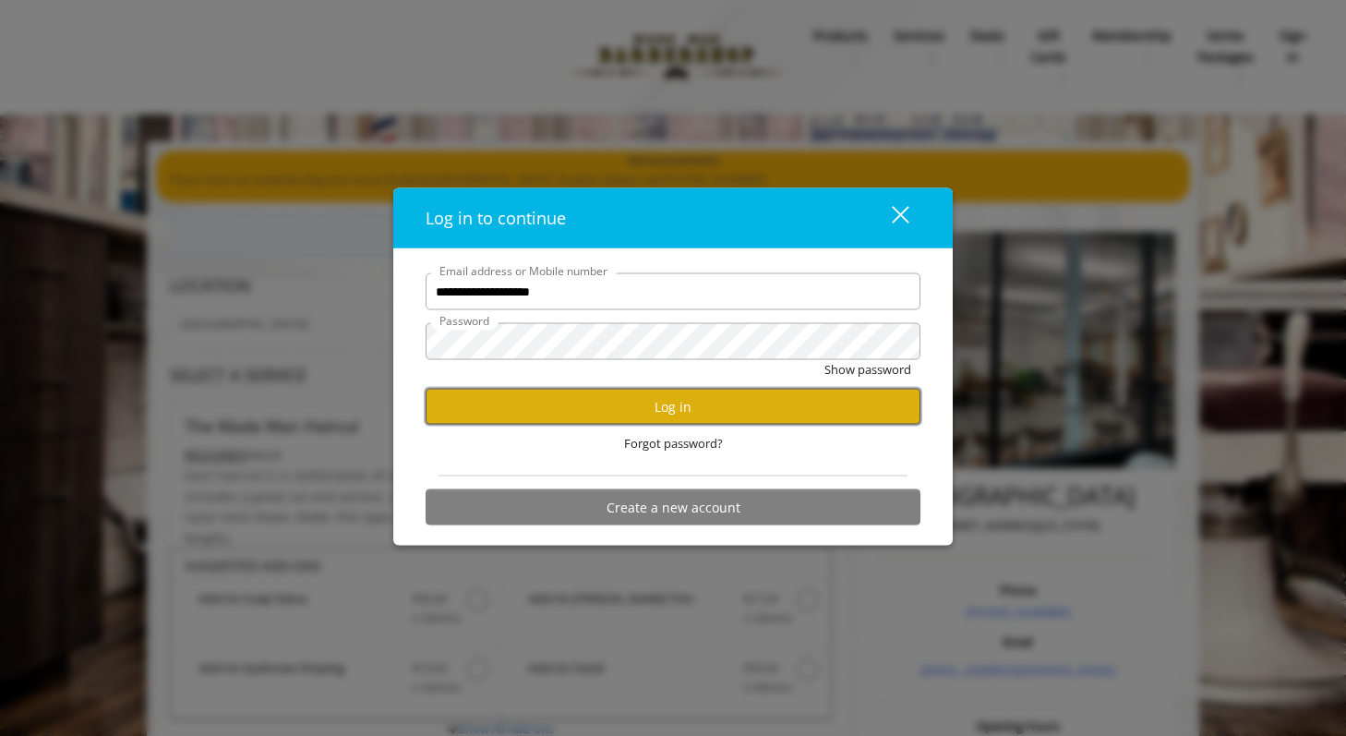
click at [609, 419] on button "Log in" at bounding box center [673, 407] width 495 height 36
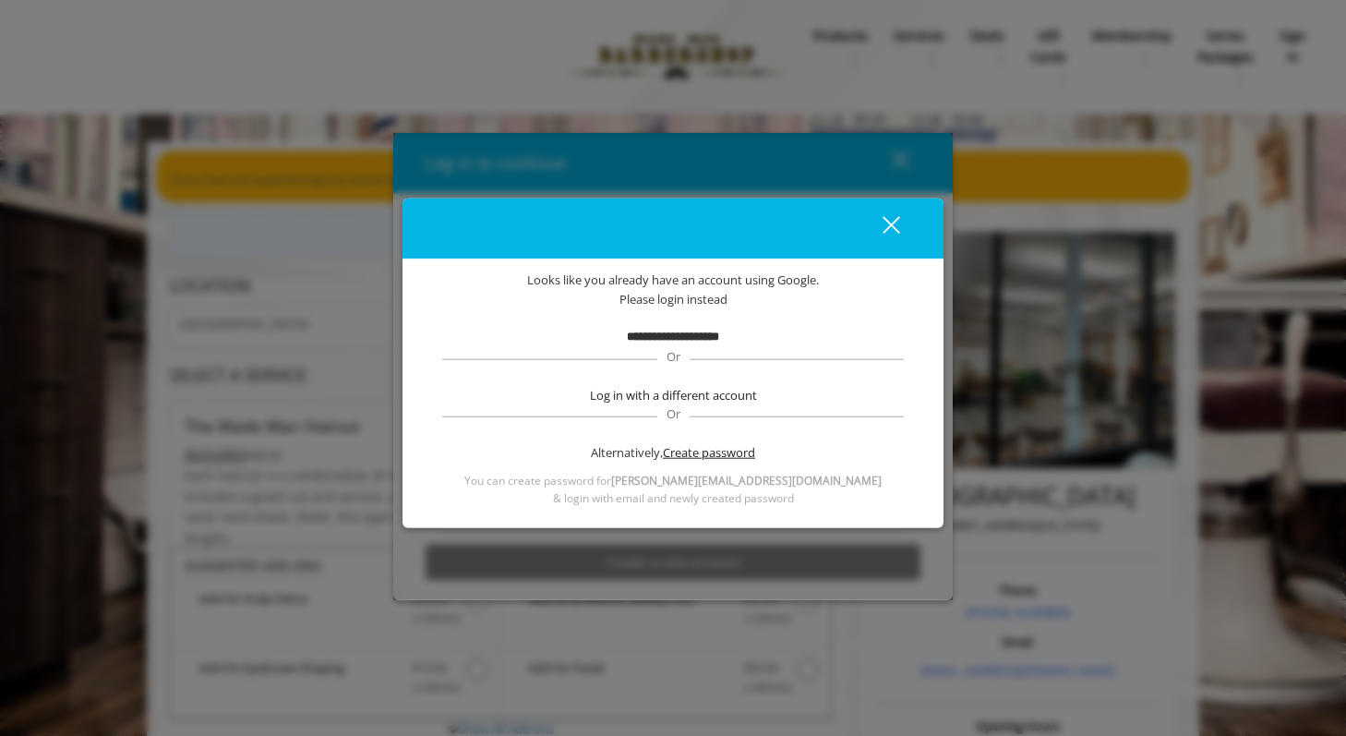
click at [680, 454] on span "Create password" at bounding box center [709, 452] width 92 height 19
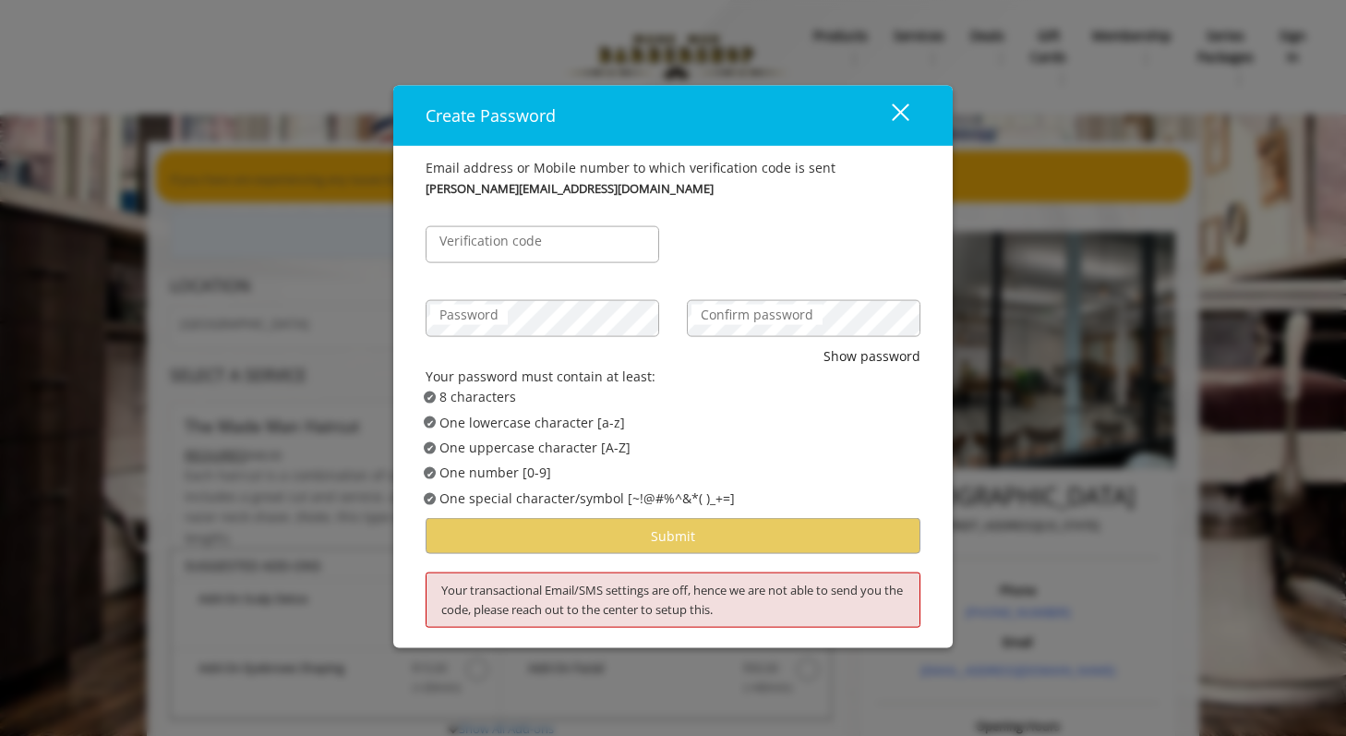
click at [517, 284] on div "Password" at bounding box center [542, 308] width 261 height 74
click at [511, 233] on label "Verification code" at bounding box center [490, 240] width 121 height 20
click at [511, 233] on input "Verification code" at bounding box center [543, 243] width 234 height 37
click at [510, 246] on input "Verification code" at bounding box center [543, 243] width 234 height 37
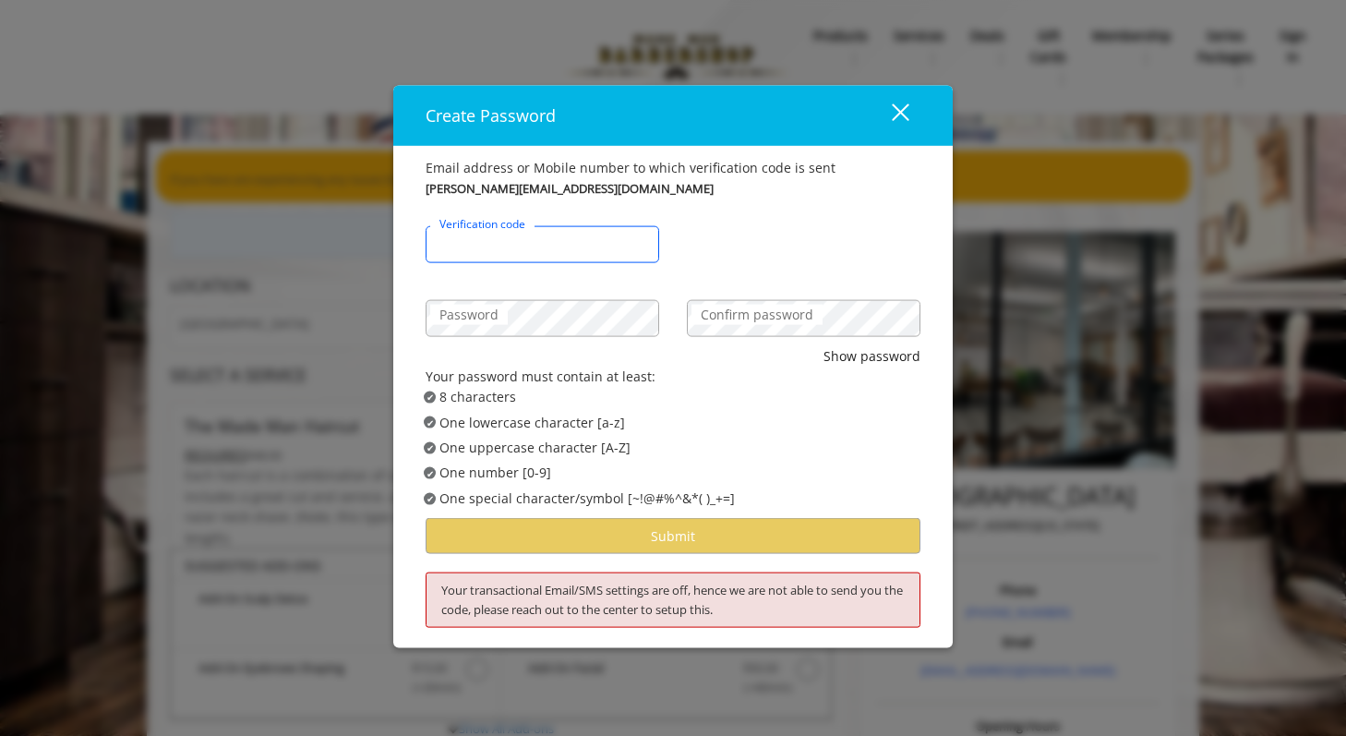
click at [510, 246] on input "Verification code" at bounding box center [543, 243] width 234 height 37
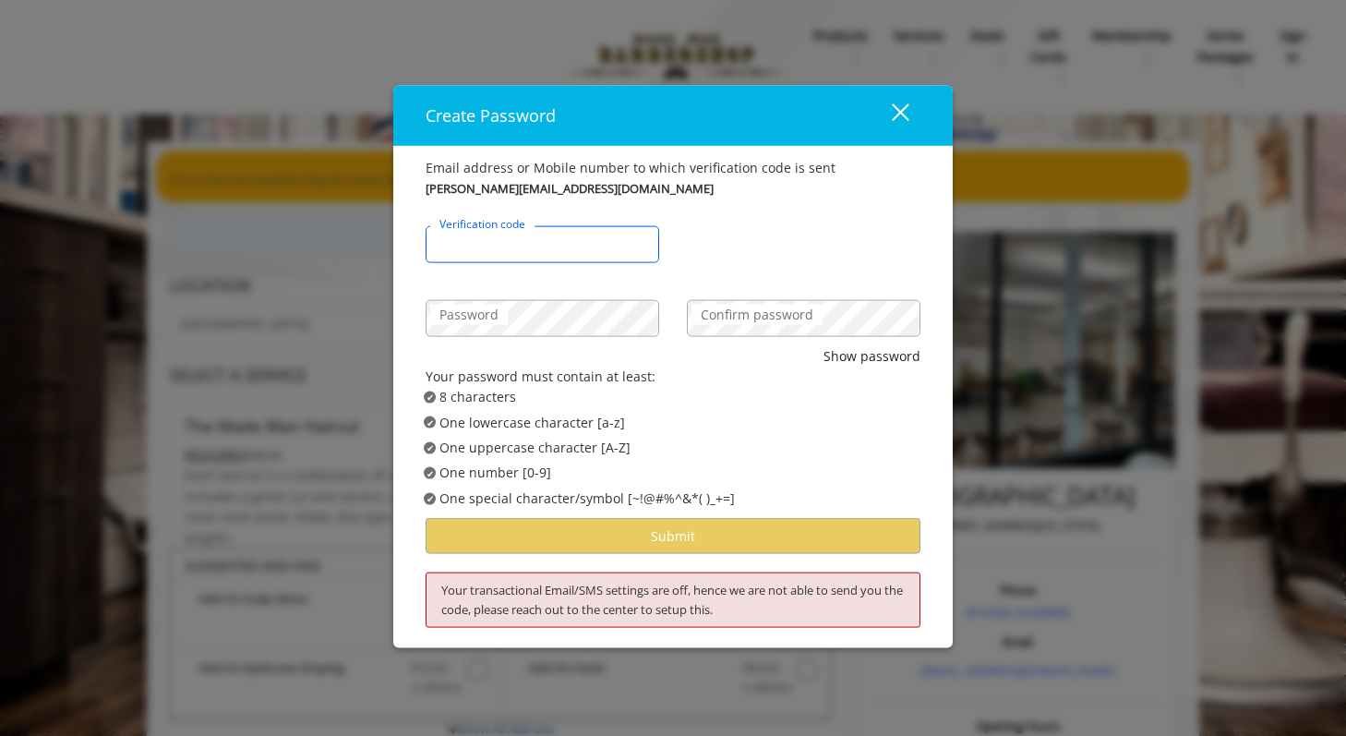
click at [510, 246] on input "Verification code" at bounding box center [543, 243] width 234 height 37
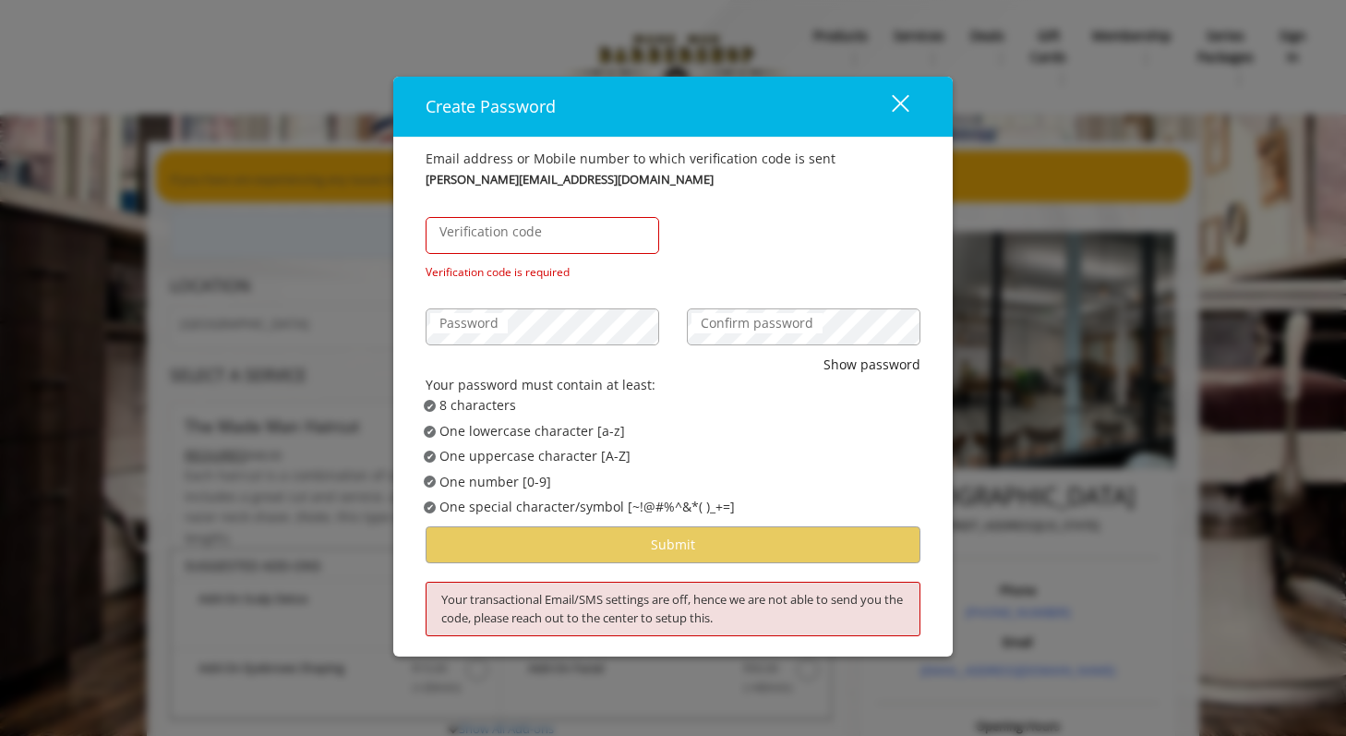
click at [898, 104] on div "close dialog" at bounding box center [901, 103] width 18 height 18
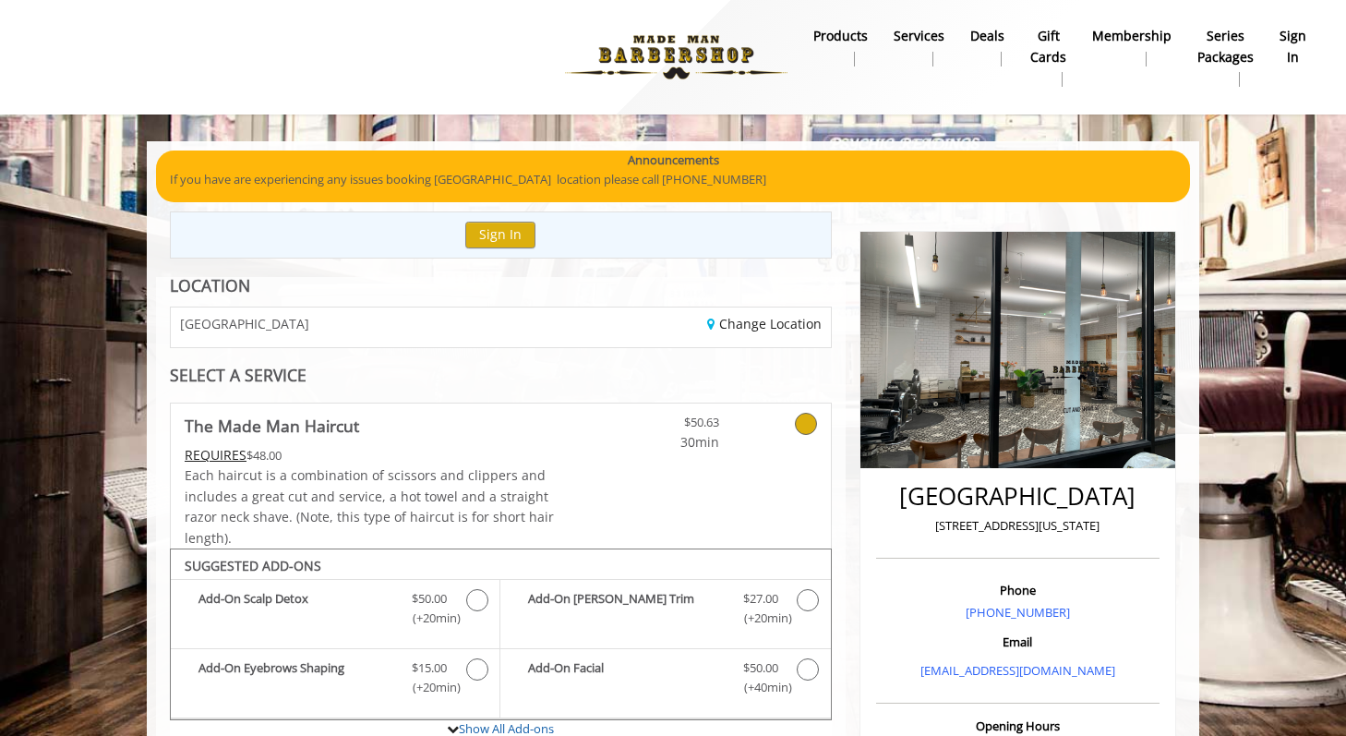
click at [649, 61] on img at bounding box center [676, 57] width 254 height 102
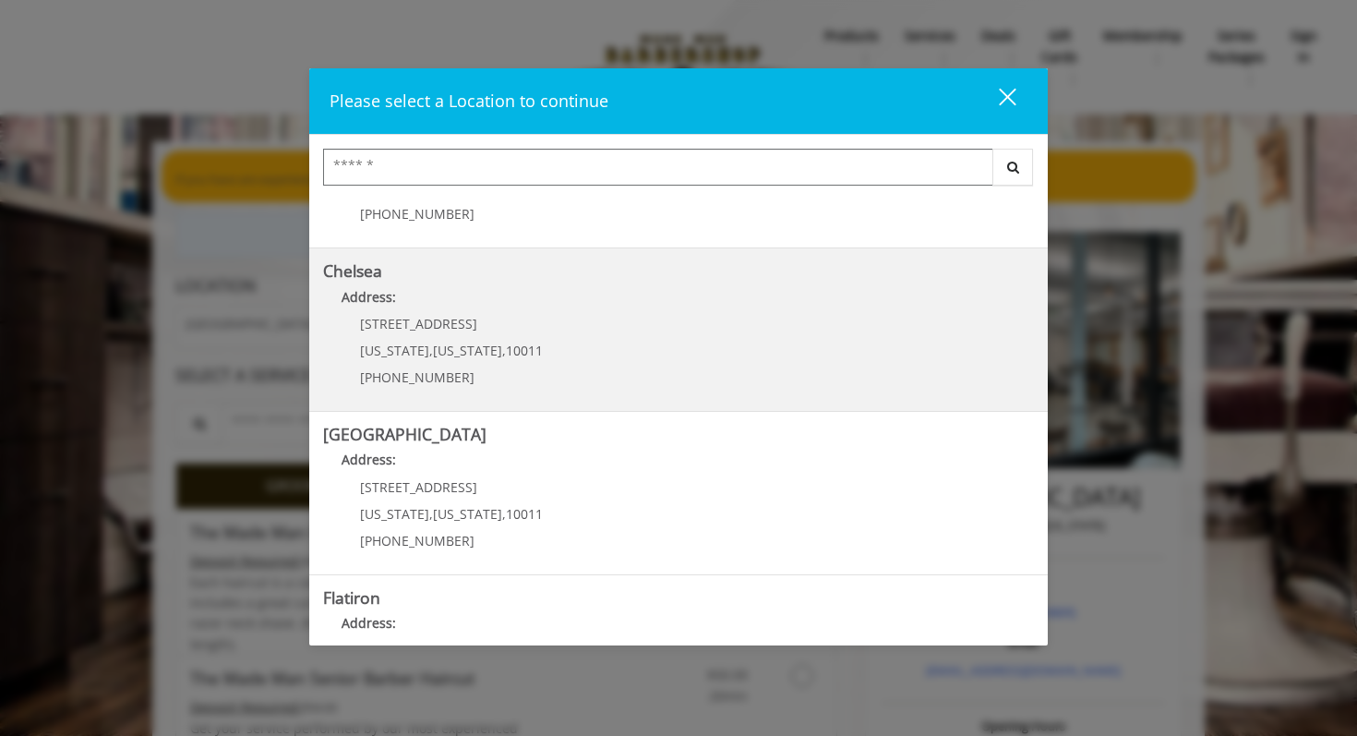
scroll to position [124, 0]
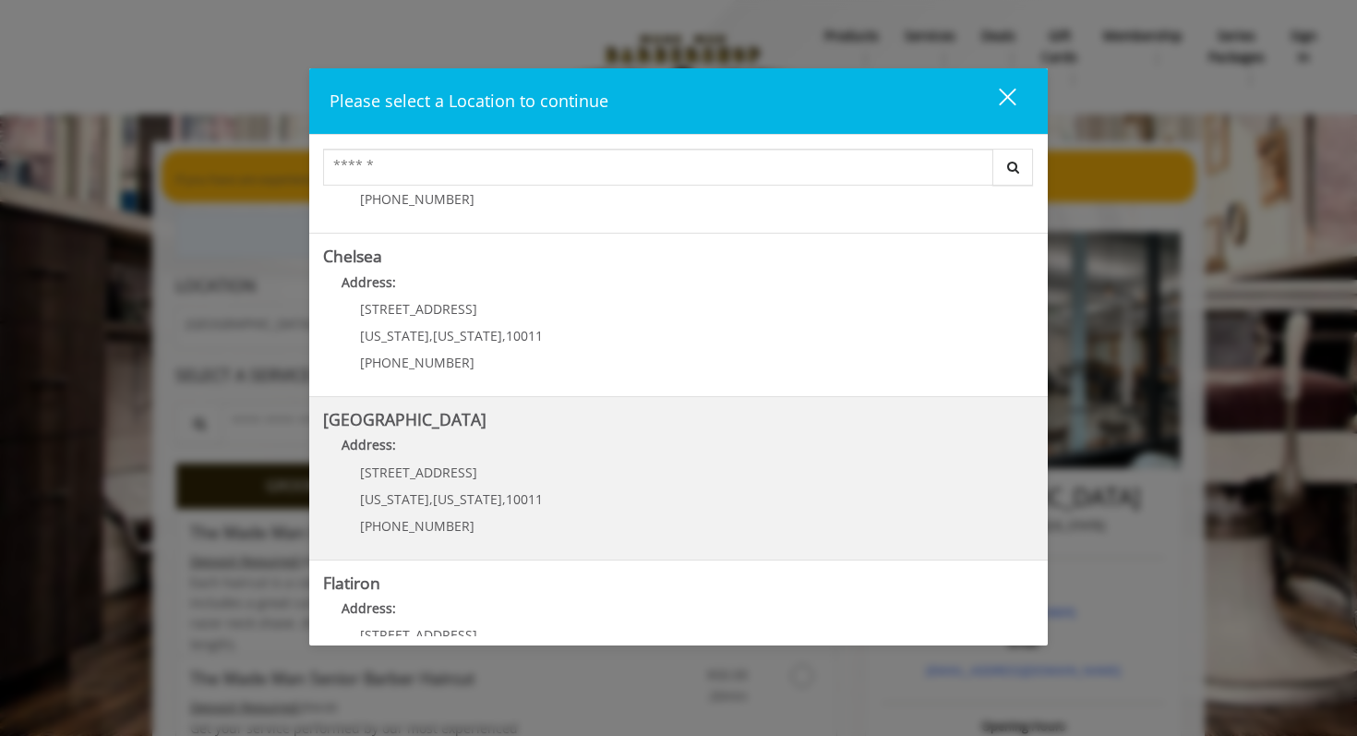
click at [604, 512] on Street "Chelsea 15th Street Address: 267 W 15th St New York , New York , 10011 (646) 85…" at bounding box center [678, 478] width 711 height 135
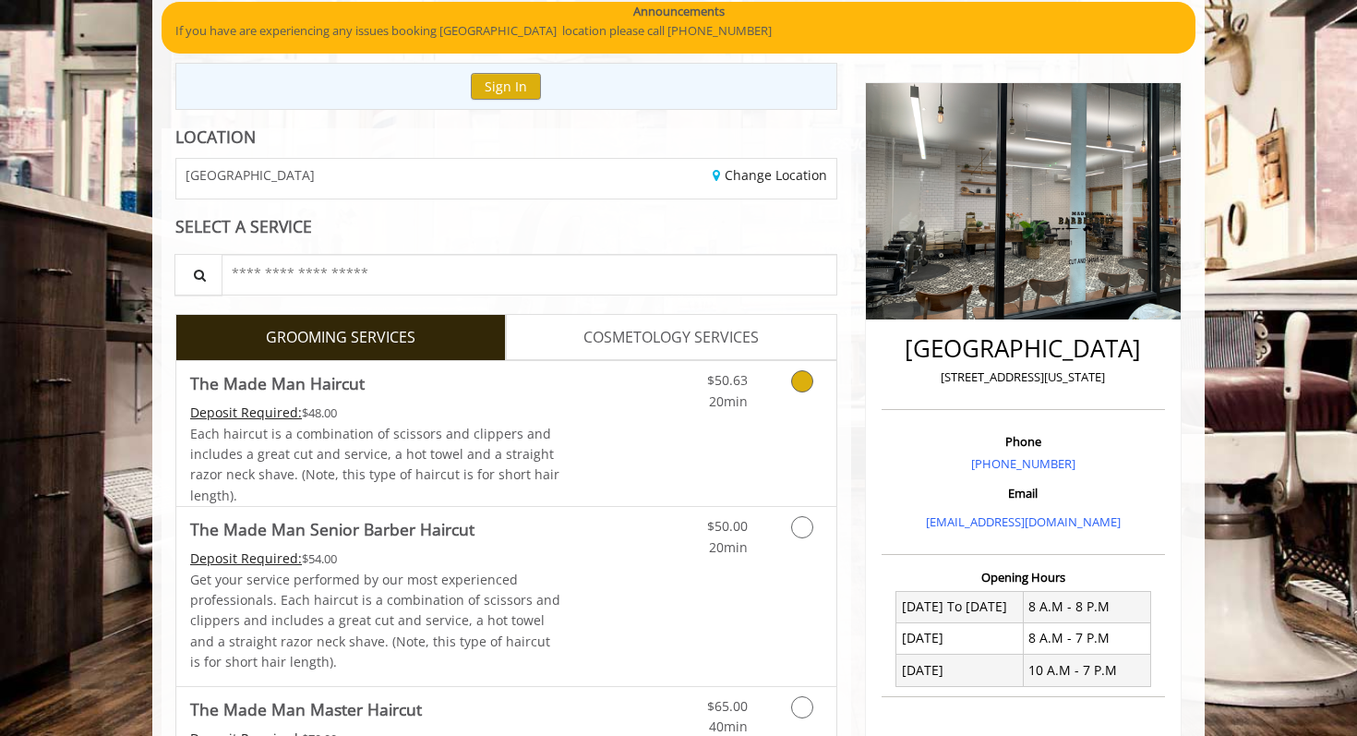
scroll to position [155, 0]
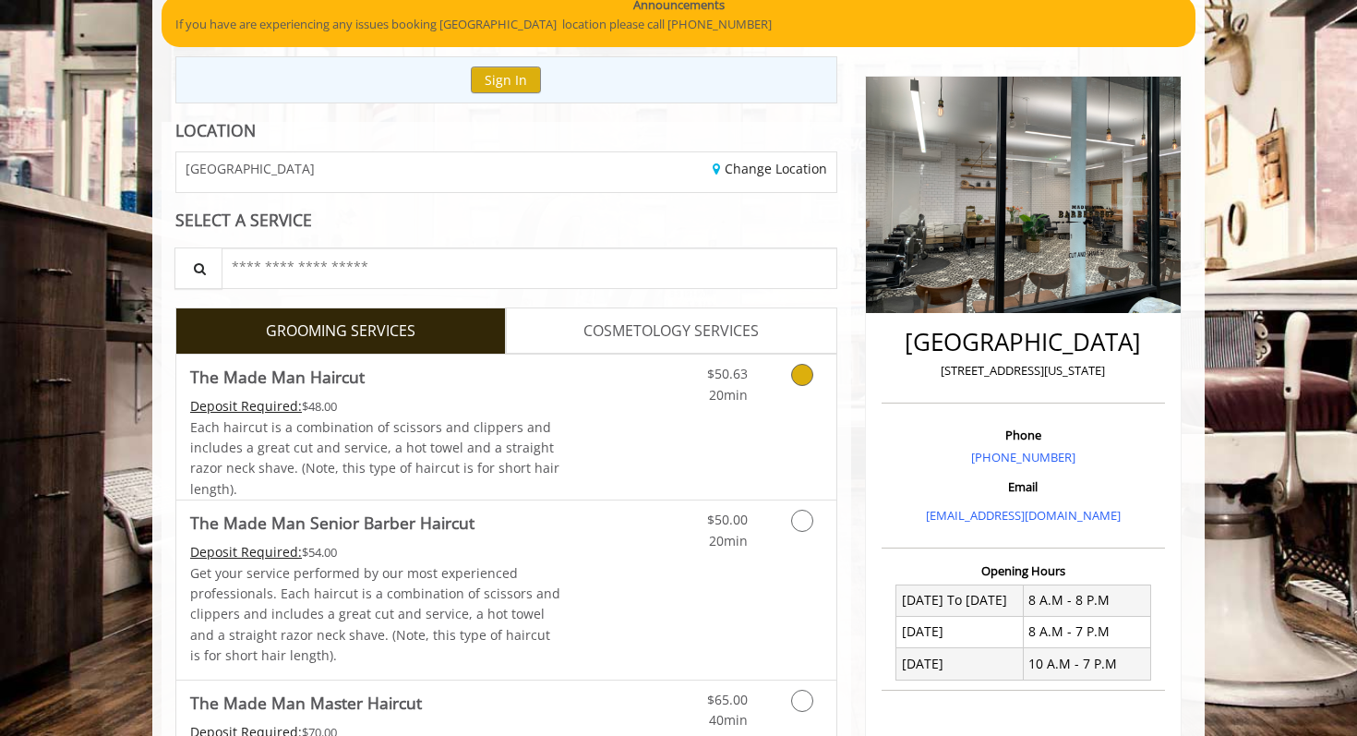
click at [797, 374] on icon "Grooming services" at bounding box center [802, 375] width 22 height 22
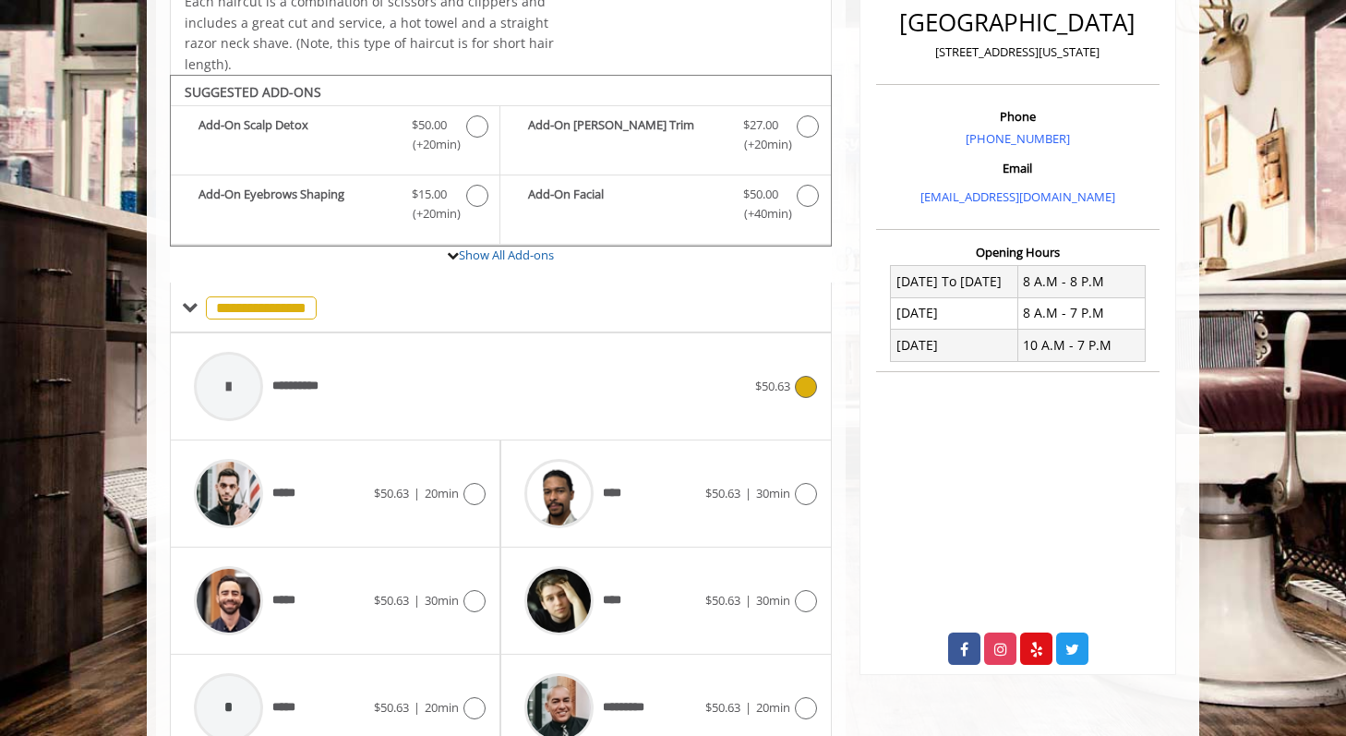
scroll to position [548, 0]
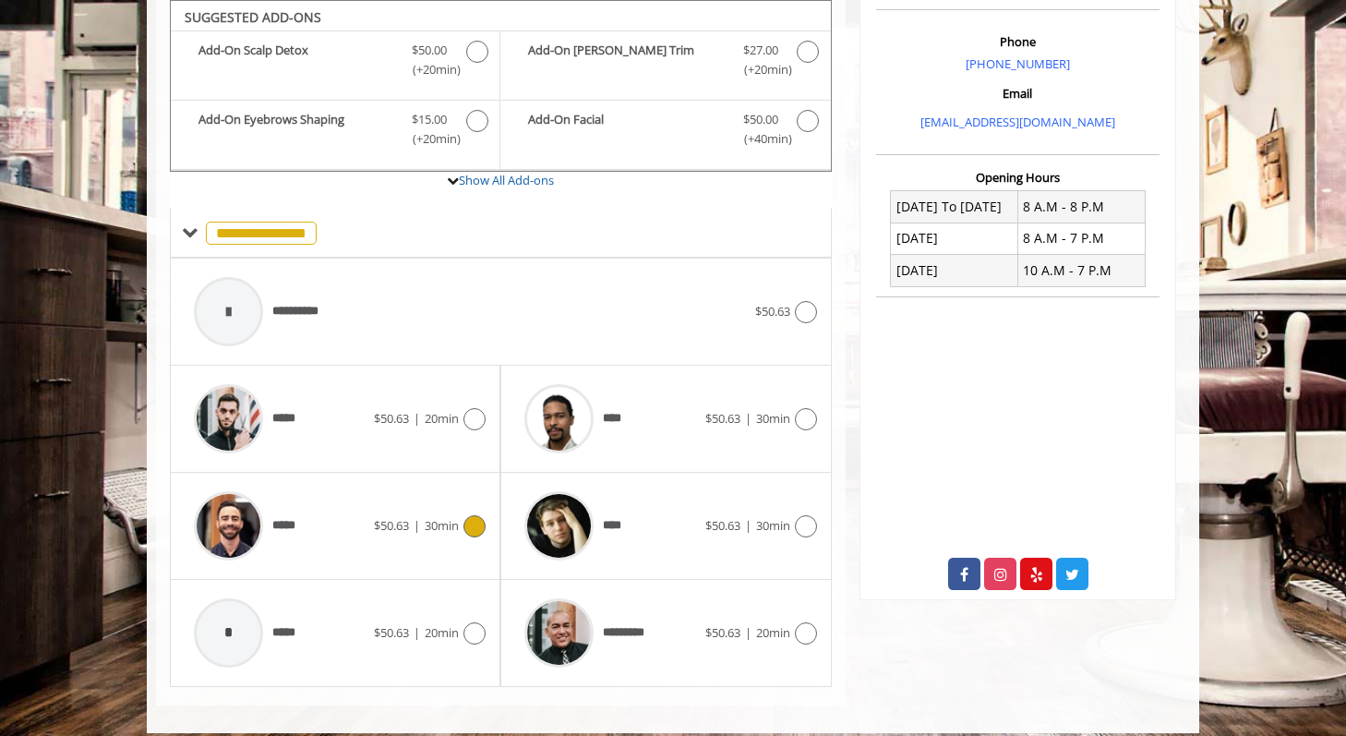
click at [480, 531] on icon at bounding box center [474, 526] width 22 height 22
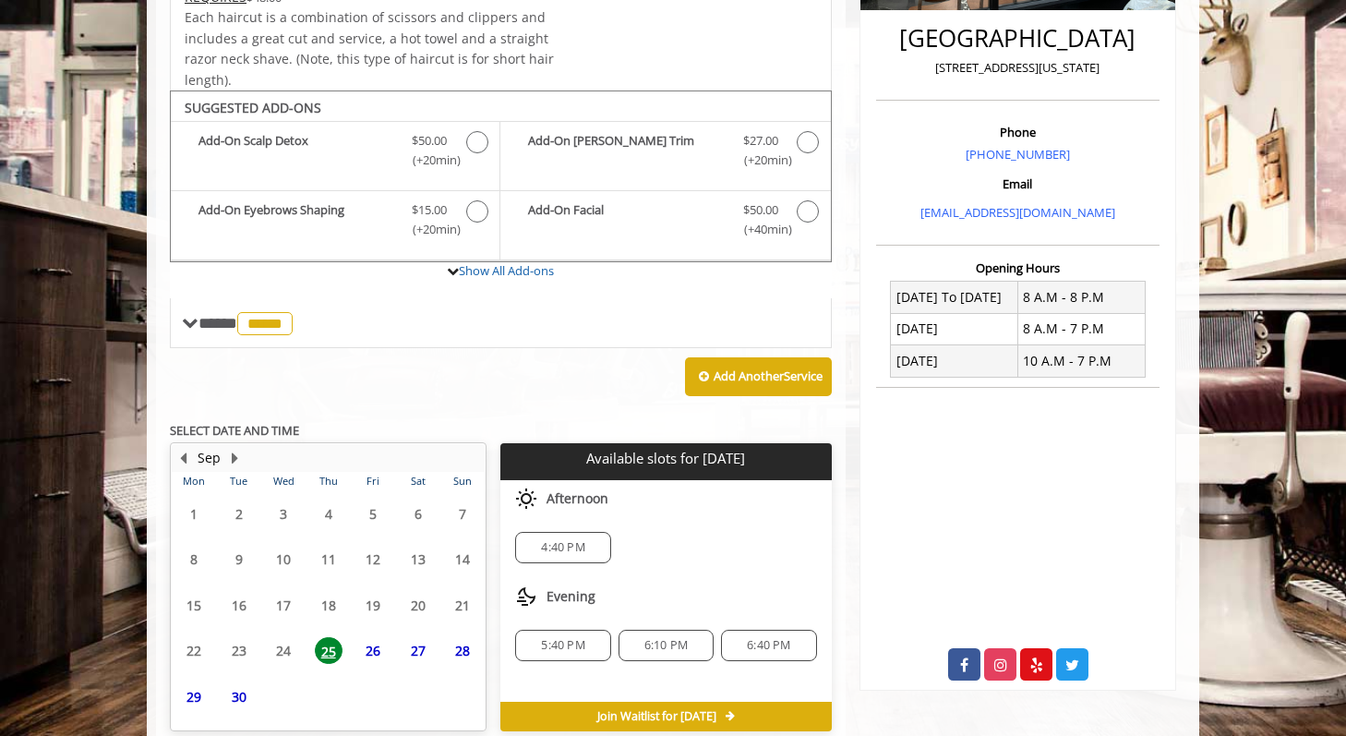
scroll to position [544, 0]
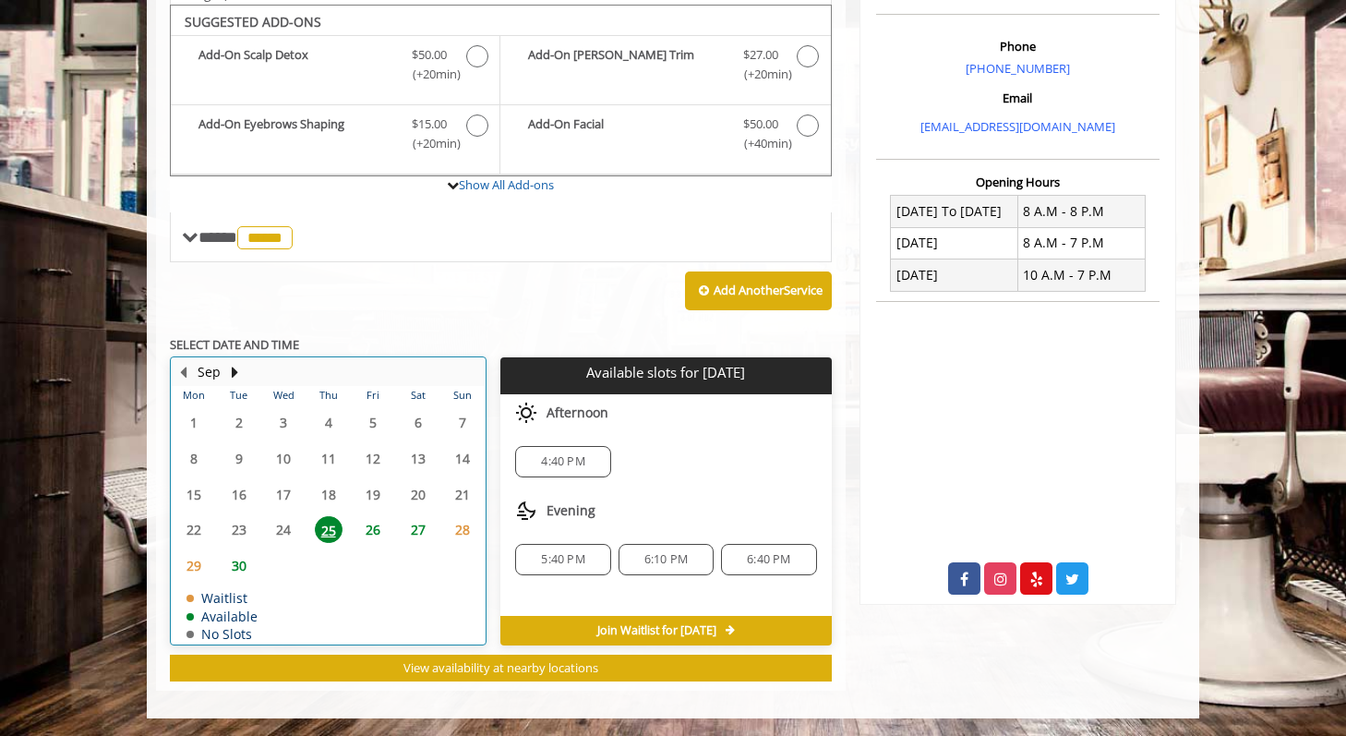
click at [391, 534] on div "26" at bounding box center [373, 529] width 37 height 27
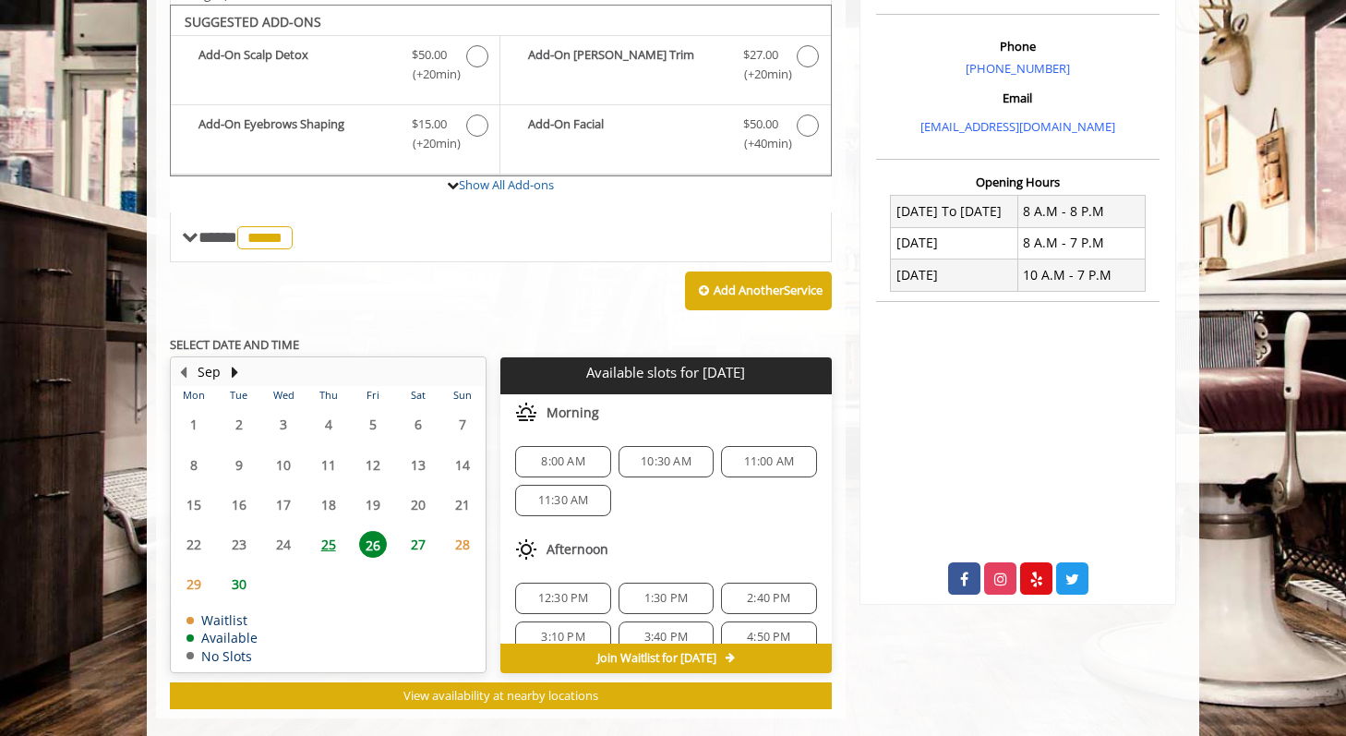
scroll to position [571, 0]
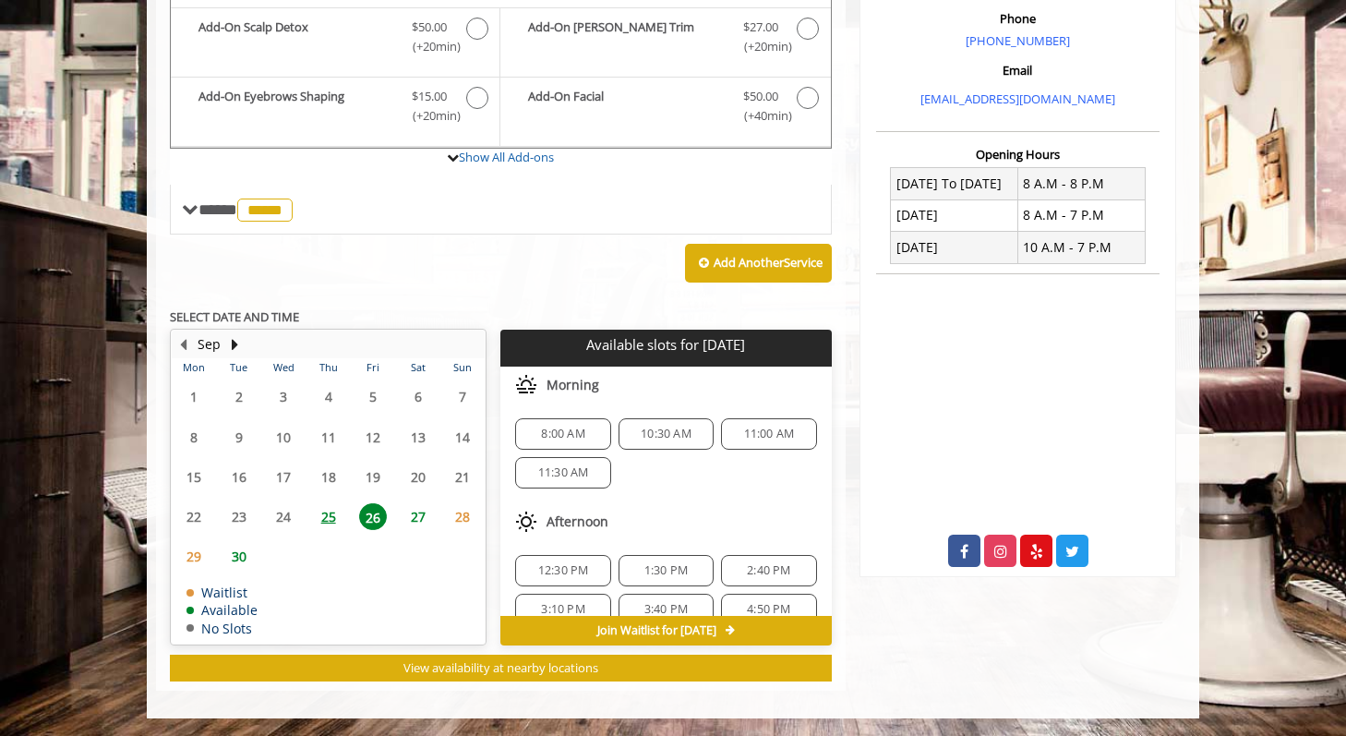
click at [650, 438] on span "10:30 AM" at bounding box center [666, 434] width 51 height 15
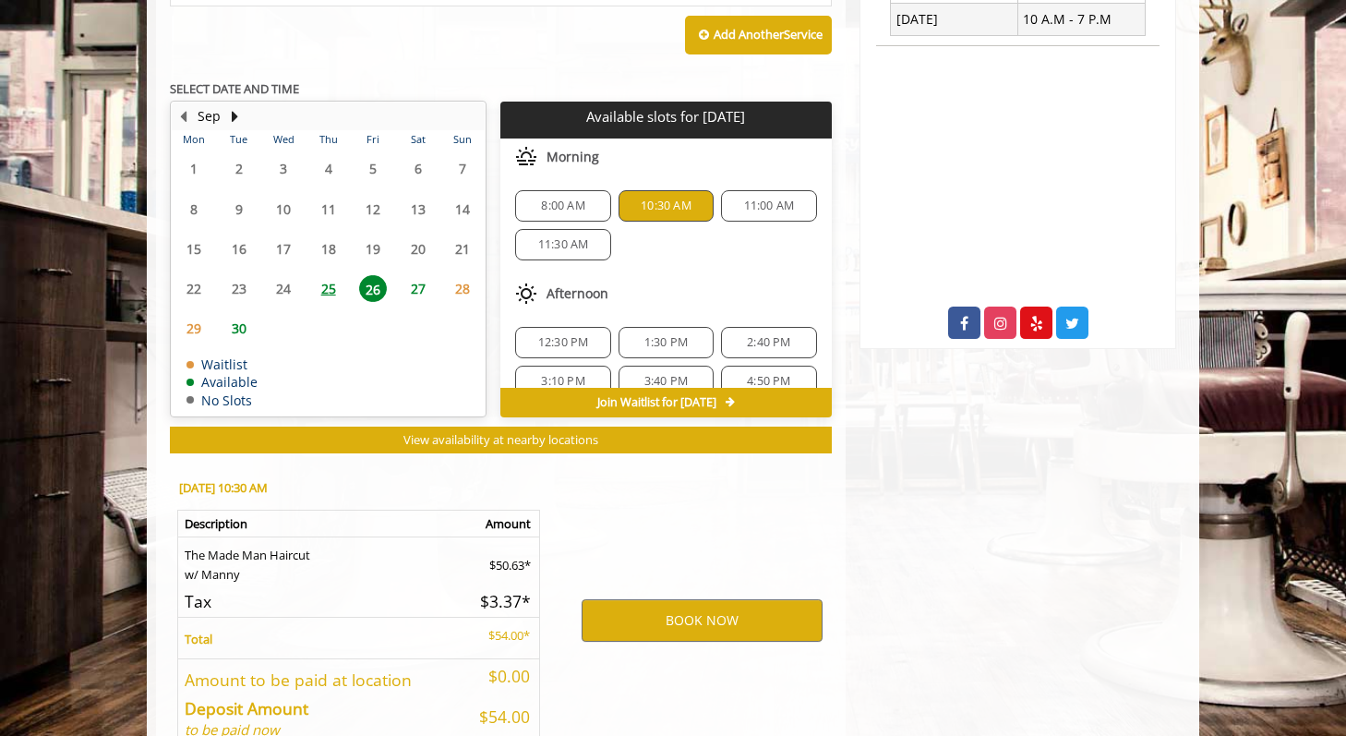
scroll to position [905, 0]
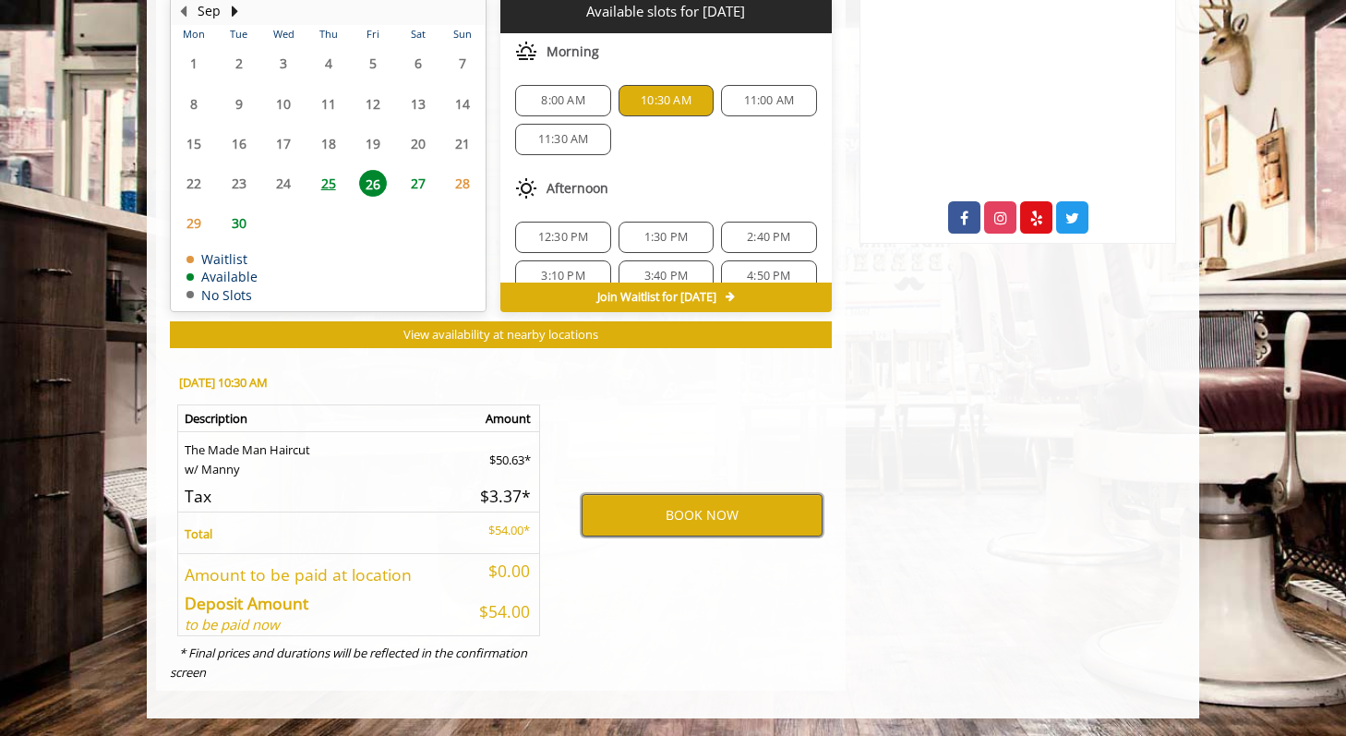
click at [702, 516] on button "BOOK NOW" at bounding box center [702, 515] width 241 height 42
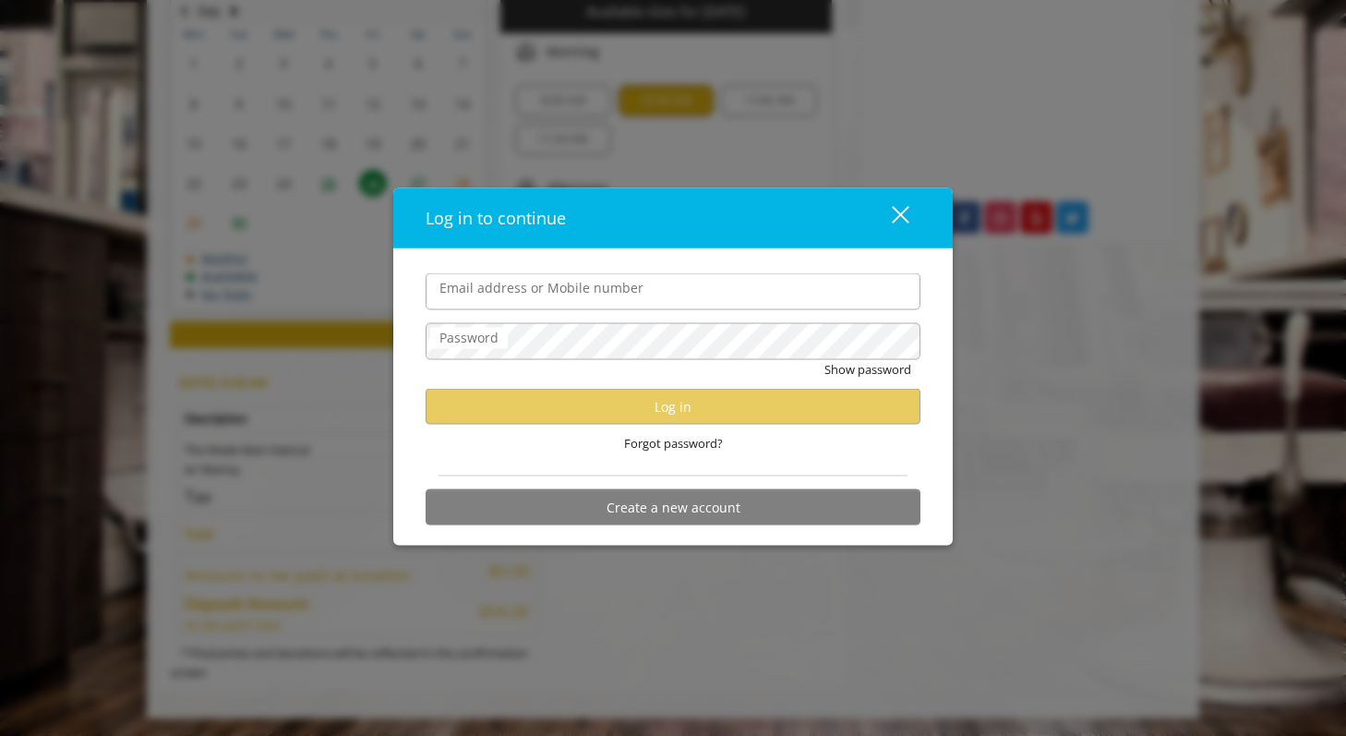
click at [729, 379] on div "Show password" at bounding box center [673, 374] width 495 height 29
click at [737, 495] on button "Create a new account" at bounding box center [673, 507] width 495 height 36
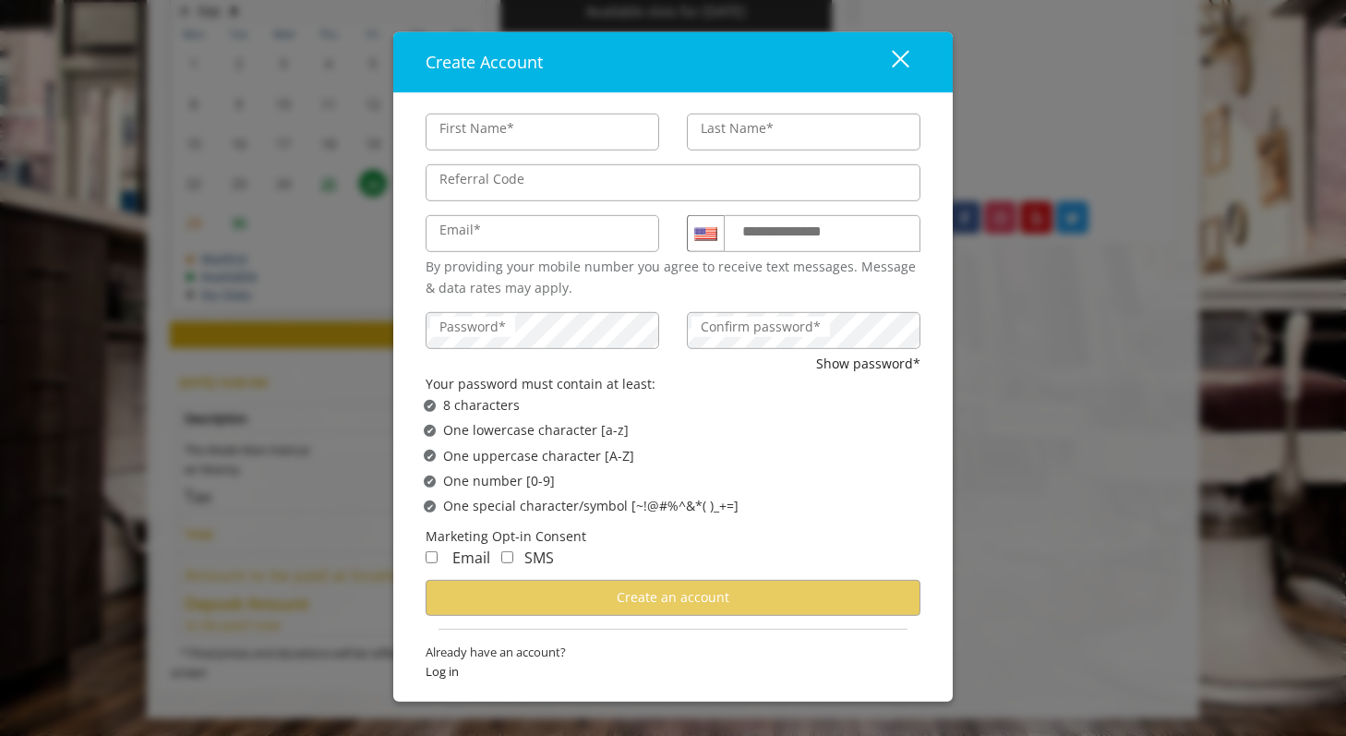
click at [467, 129] on input "First Name*" at bounding box center [543, 132] width 234 height 37
type input "****"
type input "**********"
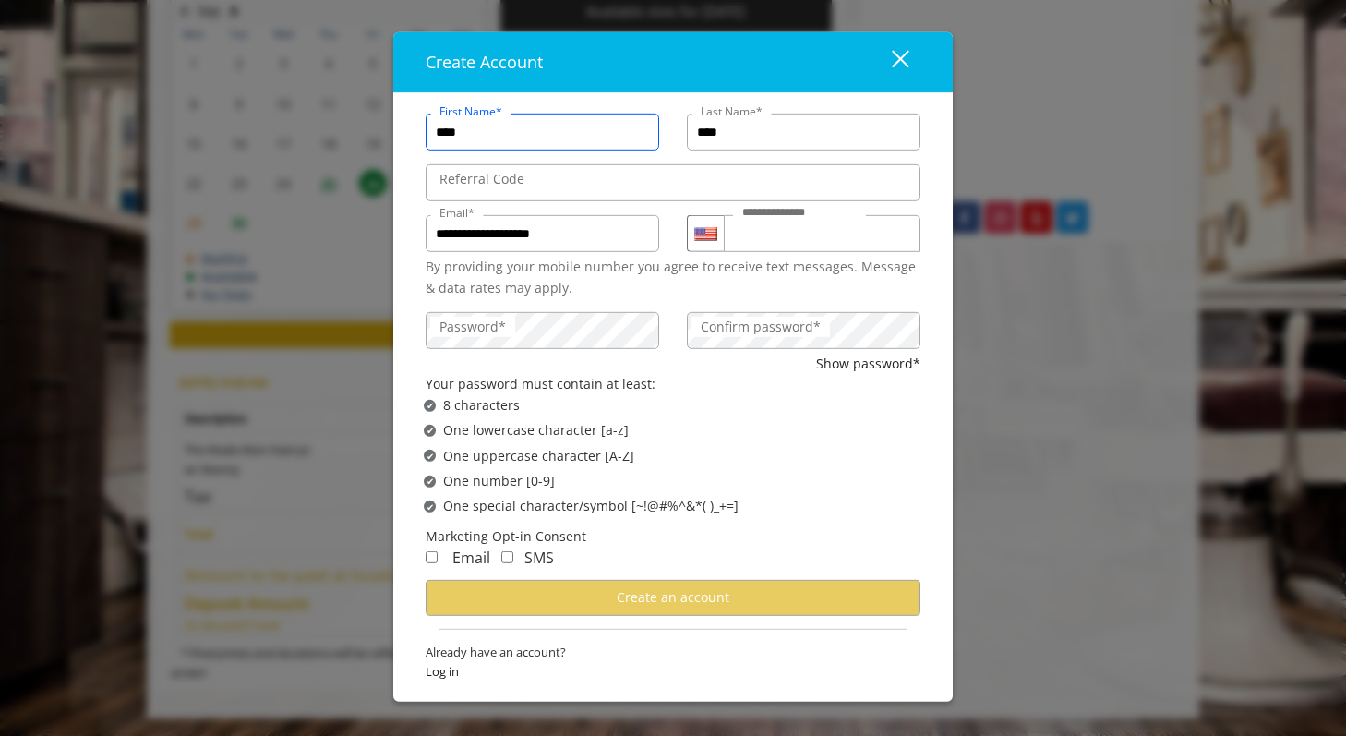
scroll to position [0, 0]
click at [584, 230] on input "**********" at bounding box center [543, 233] width 234 height 37
click at [444, 677] on span "Log in" at bounding box center [673, 671] width 495 height 19
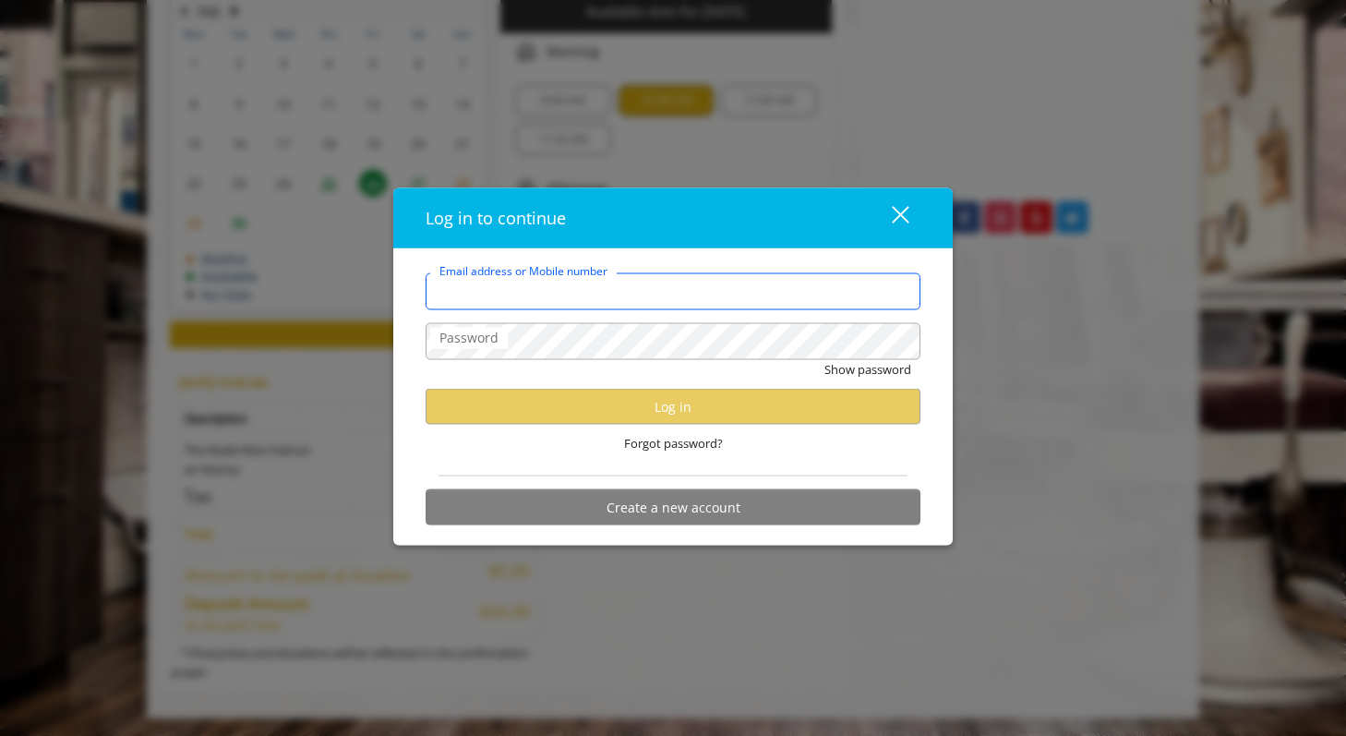
type input "**********"
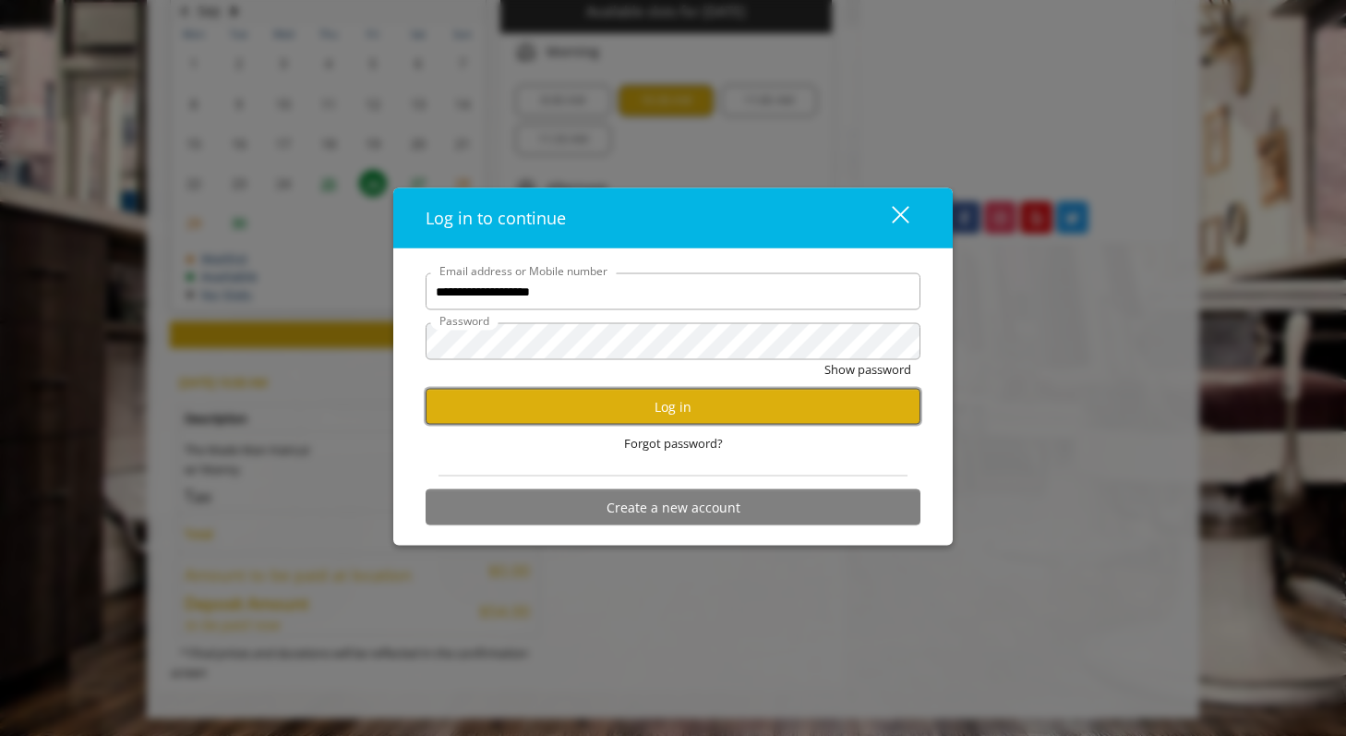
click at [609, 413] on button "Log in" at bounding box center [673, 407] width 495 height 36
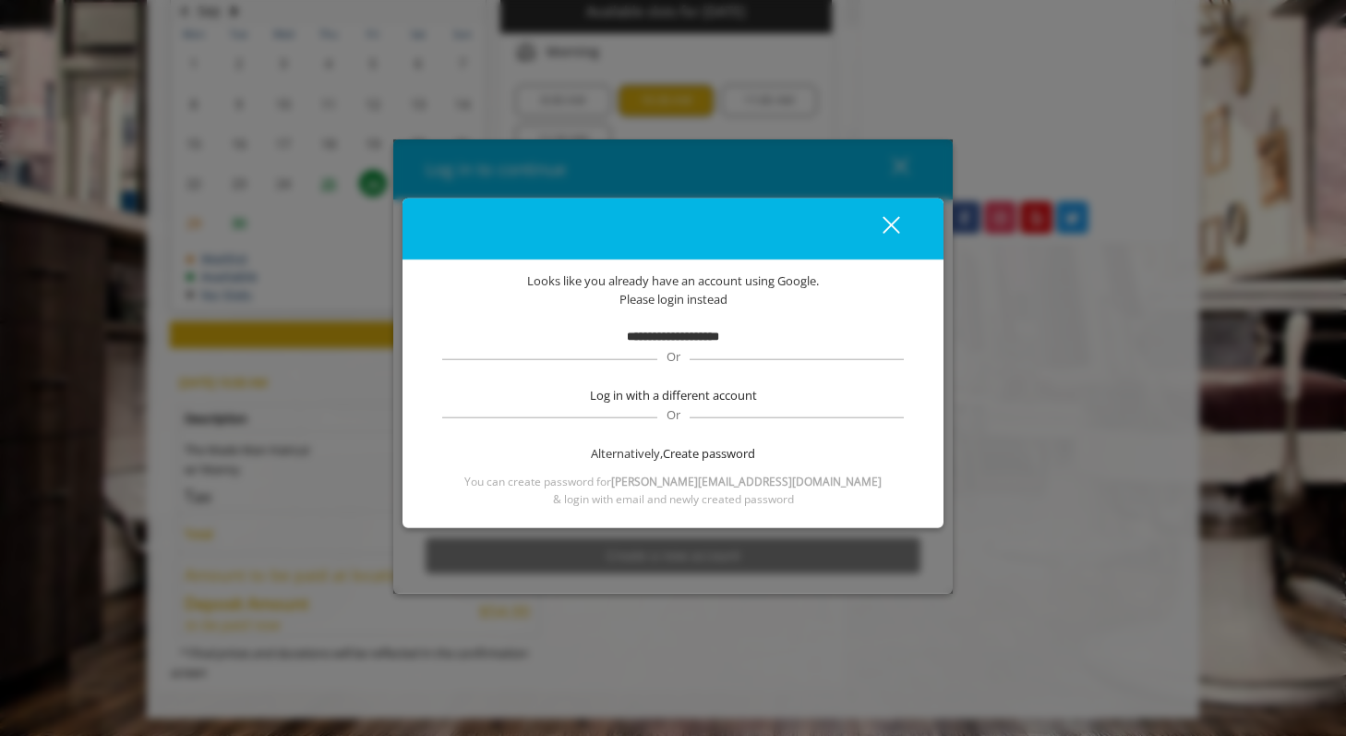
click at [682, 336] on b "**********" at bounding box center [673, 337] width 92 height 12
click at [897, 230] on div "close dialog" at bounding box center [892, 225] width 18 height 18
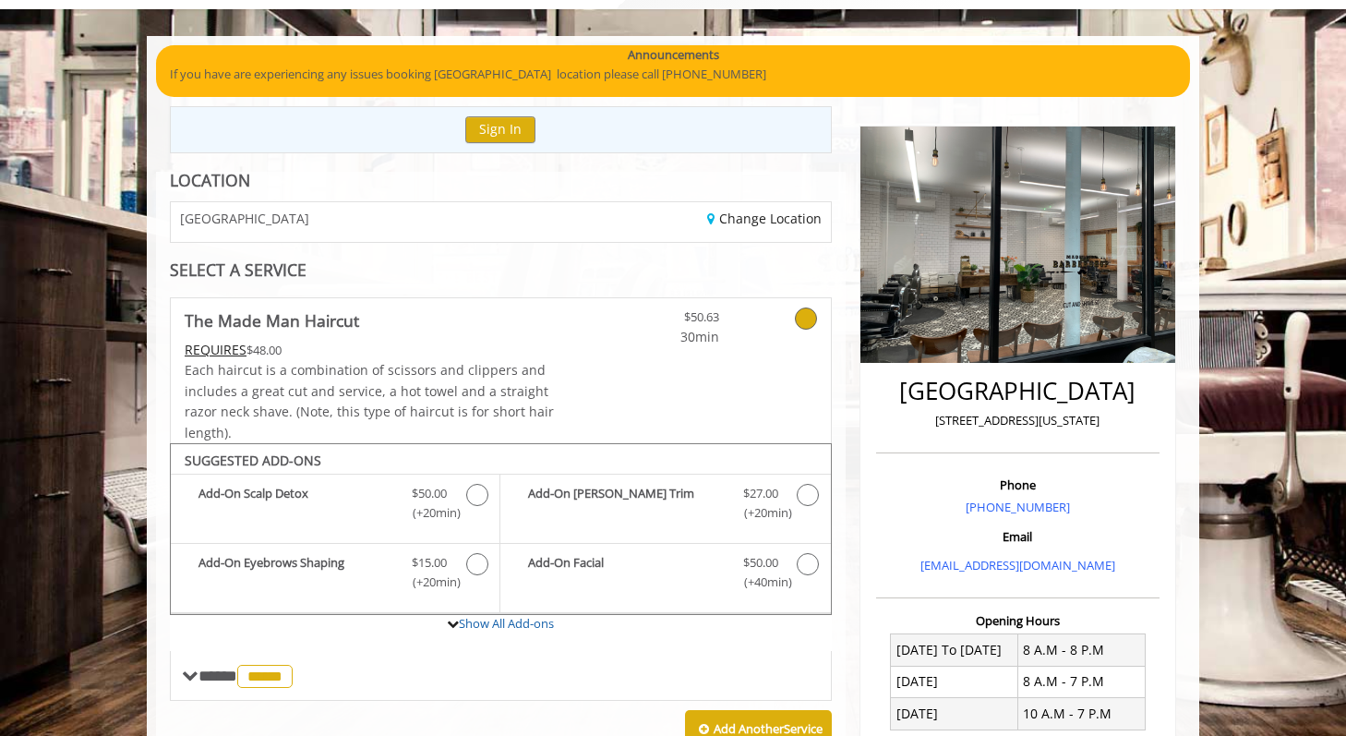
scroll to position [103, 0]
